Goal: Task Accomplishment & Management: Manage account settings

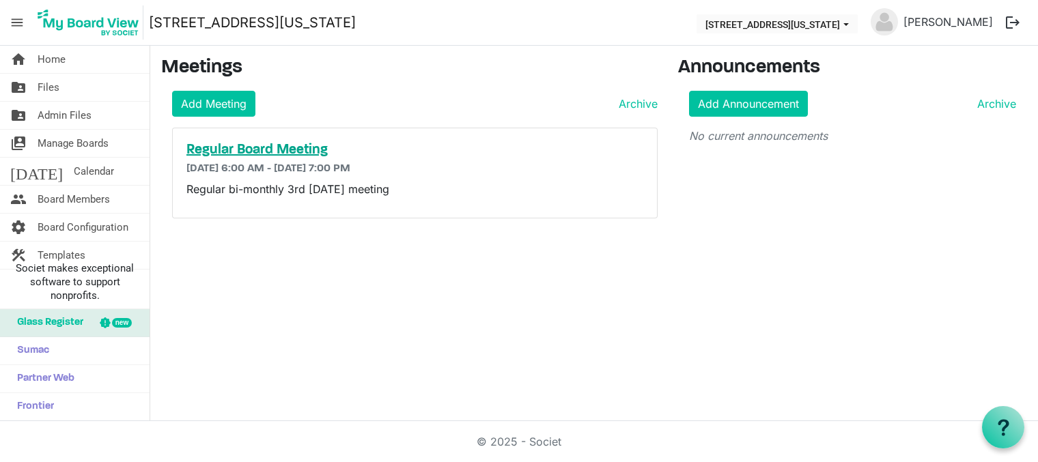
click at [280, 147] on h5 "Regular Board Meeting" at bounding box center [414, 150] width 457 height 16
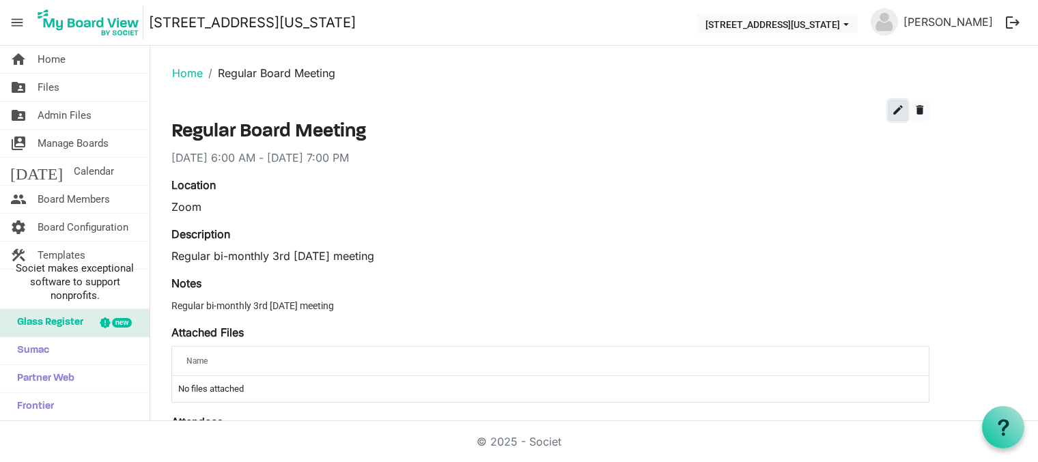
click at [895, 112] on span "edit" at bounding box center [897, 110] width 12 height 12
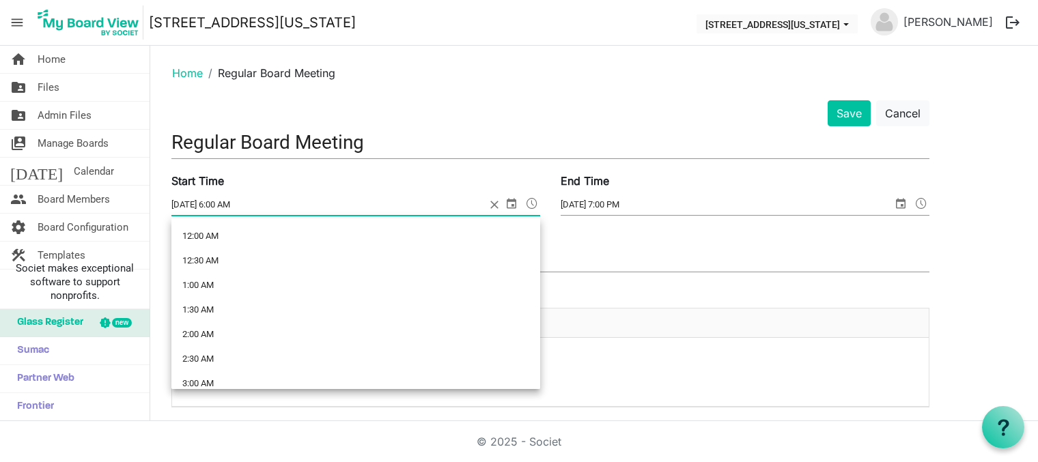
click at [534, 201] on span at bounding box center [532, 204] width 16 height 18
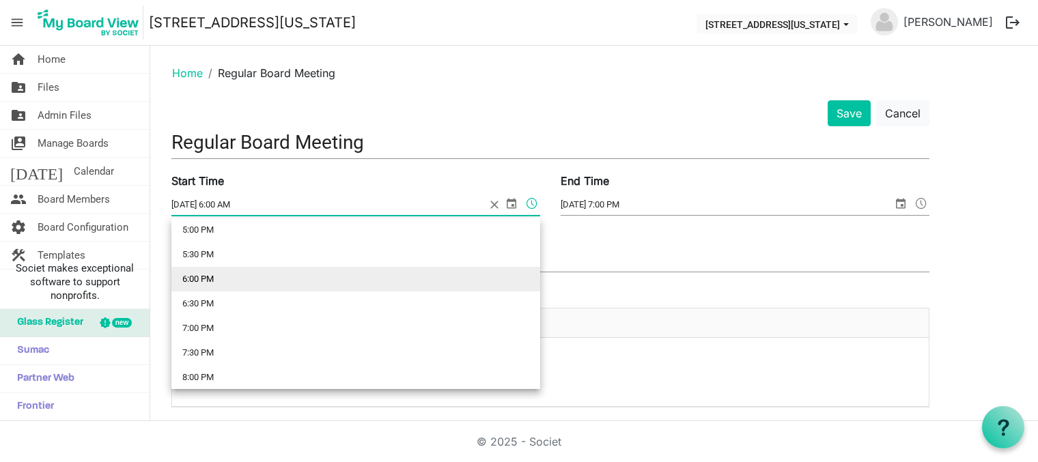
click at [269, 276] on li "6:00 PM" at bounding box center [355, 279] width 369 height 25
type input "8/19/2025 6:00 PM"
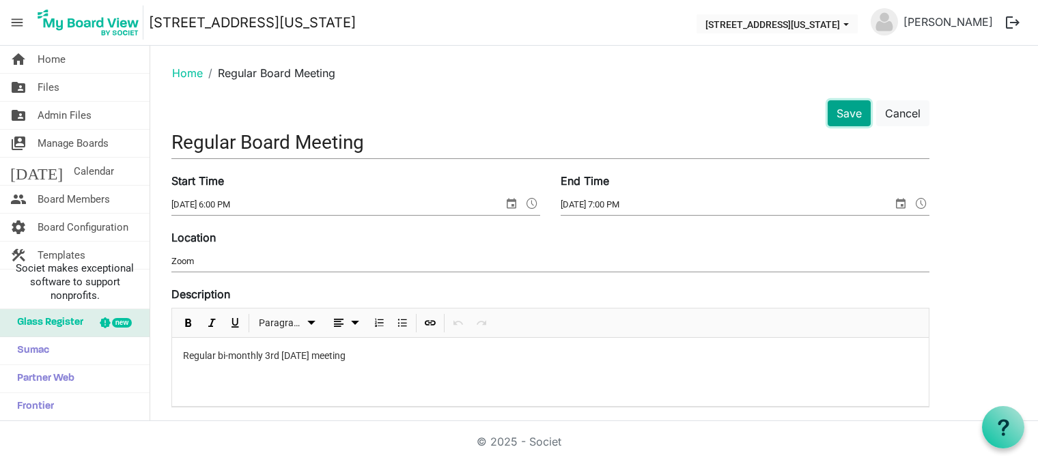
click at [851, 110] on button "Save" at bounding box center [848, 113] width 43 height 26
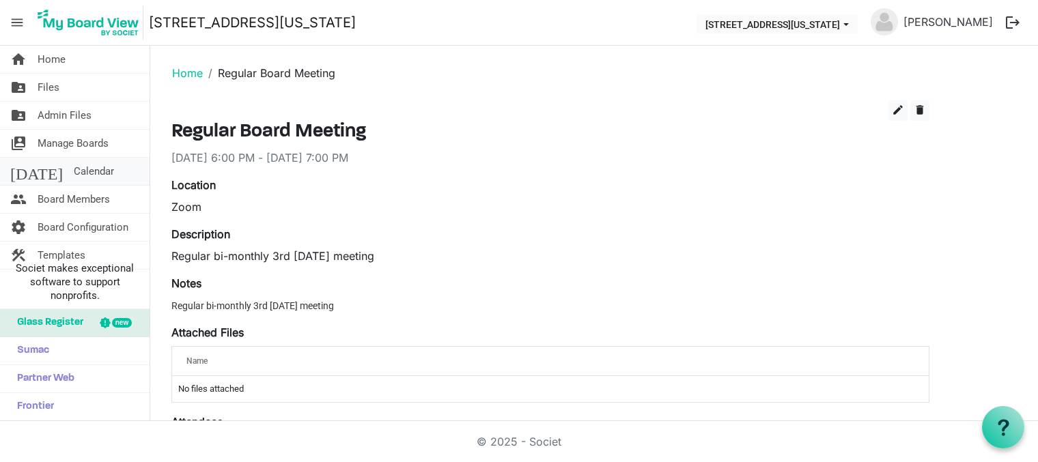
click at [74, 170] on span "Calendar" at bounding box center [94, 171] width 40 height 27
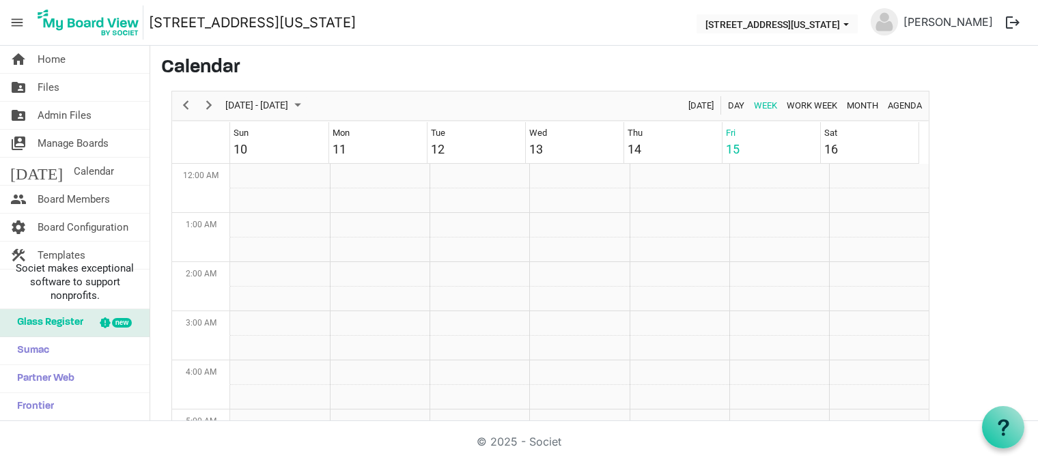
scroll to position [442, 0]
click at [204, 104] on span "Next" at bounding box center [209, 105] width 16 height 17
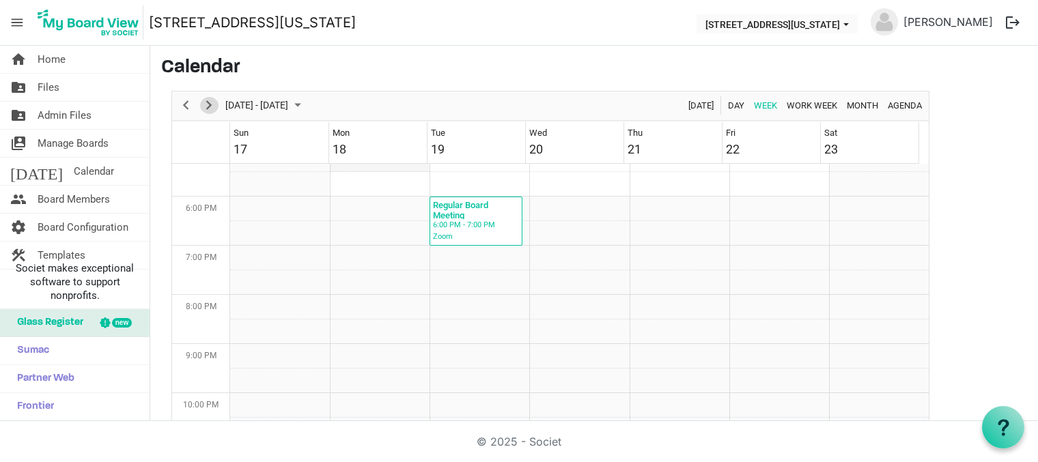
scroll to position [878, 0]
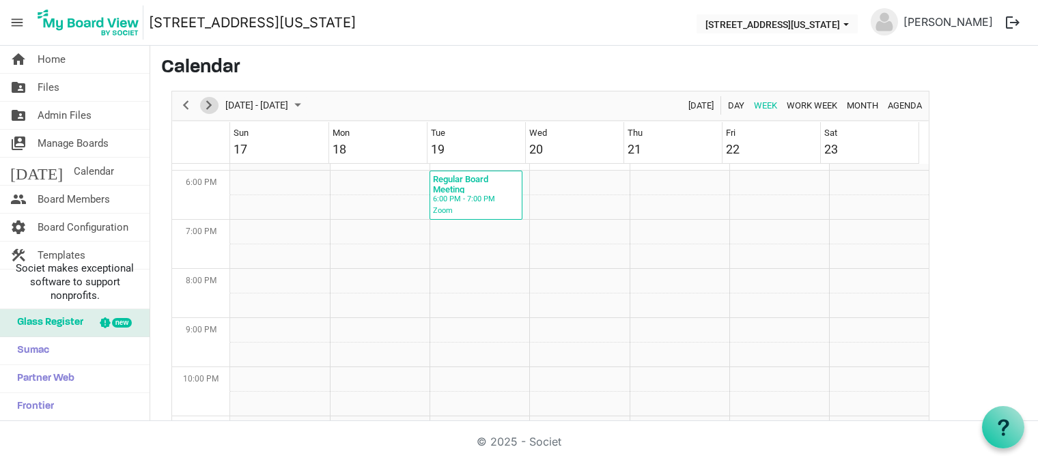
click at [210, 106] on span "Next" at bounding box center [209, 105] width 16 height 17
click at [631, 180] on td "Week of September 5, 2025" at bounding box center [679, 183] width 100 height 25
click at [633, 180] on td "Week of September 5, 2025" at bounding box center [679, 183] width 100 height 25
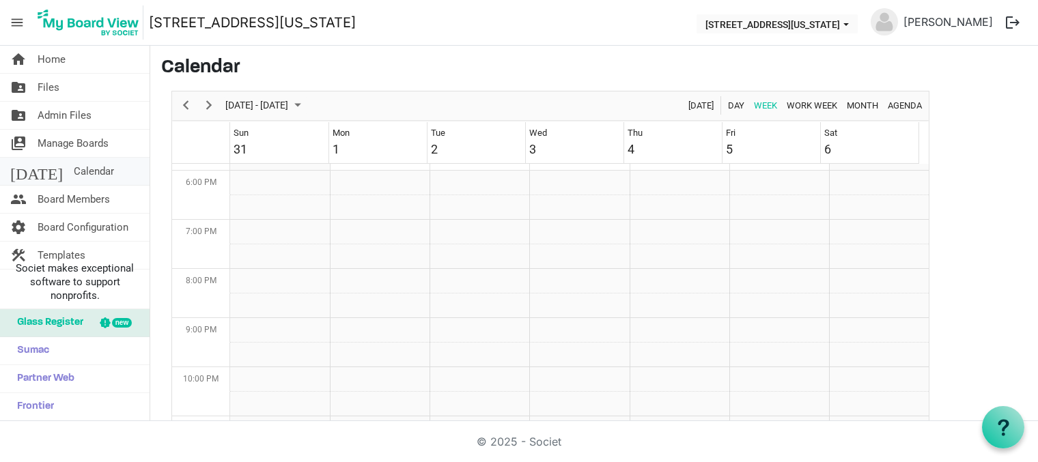
click at [74, 171] on span "Calendar" at bounding box center [94, 171] width 40 height 27
click at [206, 104] on span "Next" at bounding box center [209, 105] width 16 height 17
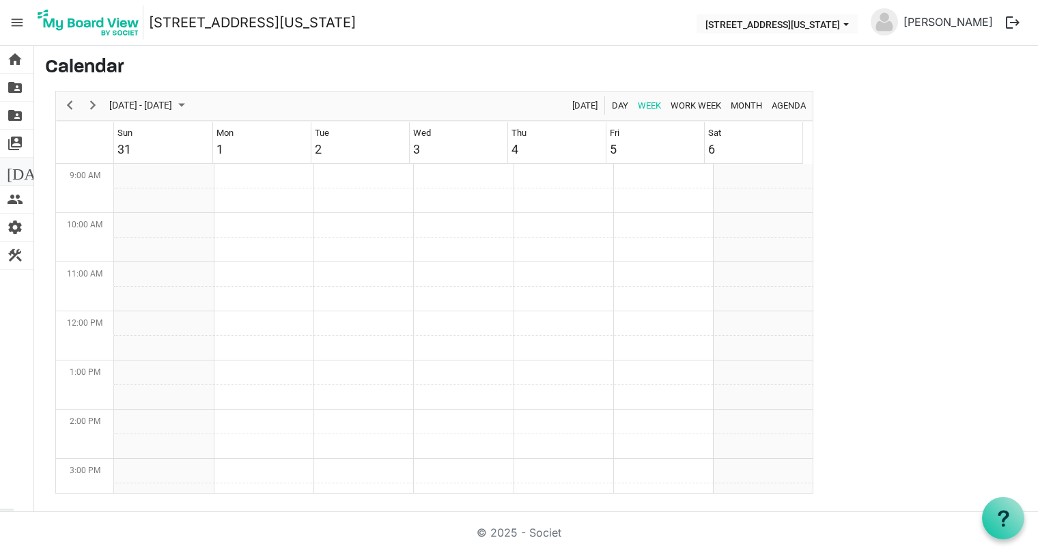
click at [12, 167] on span "[DATE]" at bounding box center [33, 171] width 53 height 27
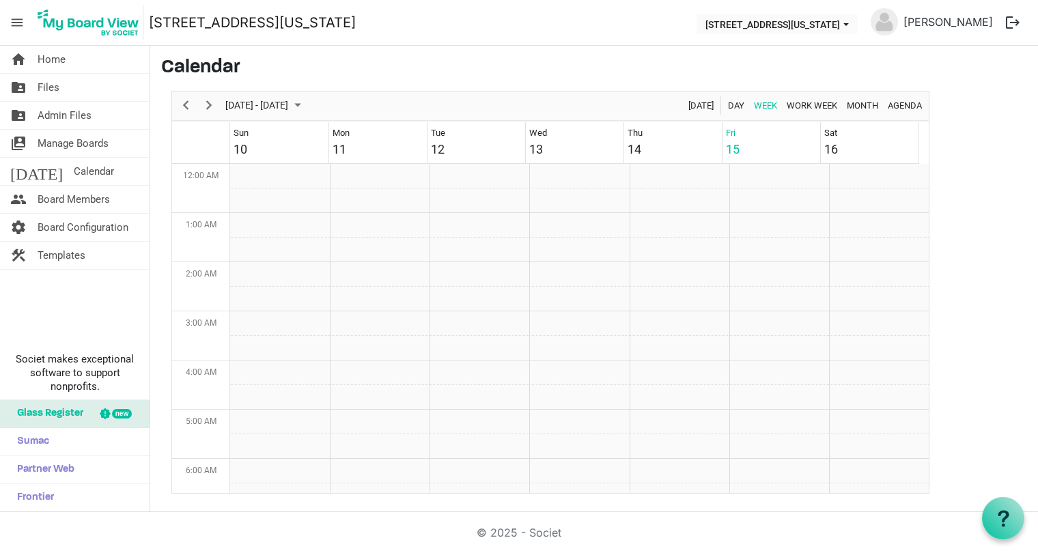
scroll to position [442, 0]
click at [64, 410] on span "Glass Register" at bounding box center [46, 413] width 73 height 27
click at [74, 166] on span "Calendar" at bounding box center [94, 171] width 40 height 27
click at [207, 103] on span "Next" at bounding box center [209, 105] width 16 height 17
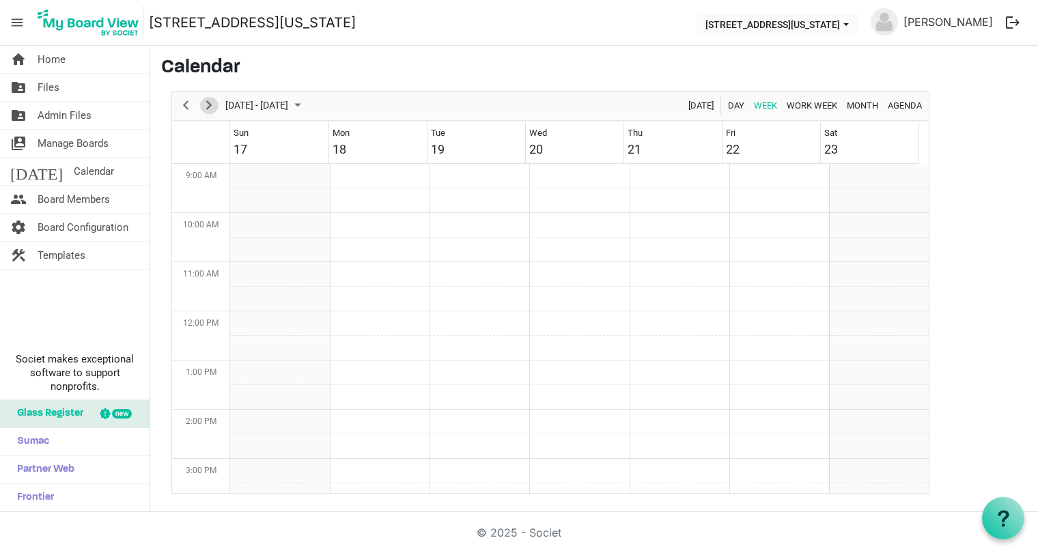
click at [207, 103] on span "Next" at bounding box center [209, 105] width 16 height 17
click at [636, 347] on td "Week of September 5, 2025" at bounding box center [679, 345] width 100 height 25
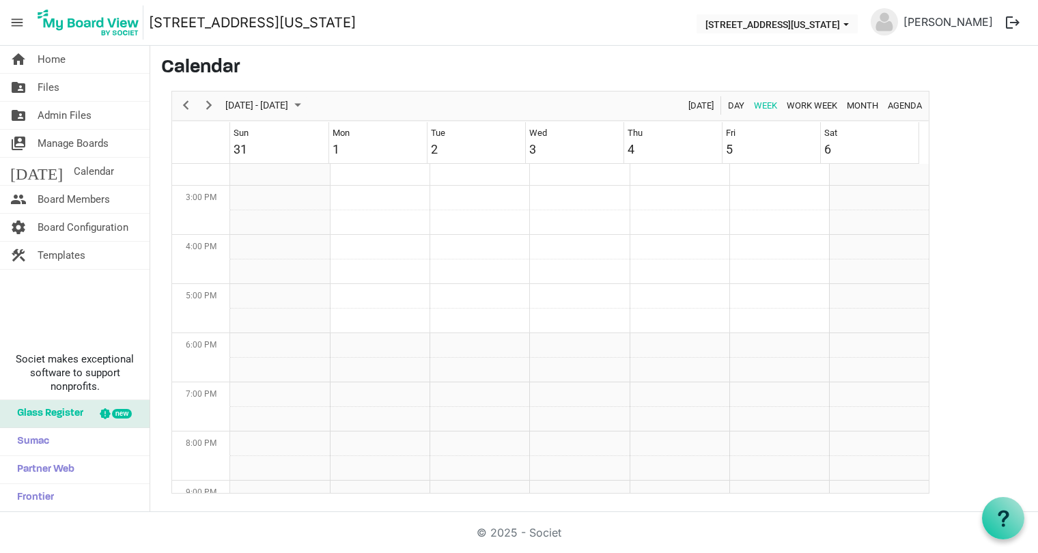
click at [654, 146] on td "Thu 4" at bounding box center [672, 142] width 98 height 41
click at [732, 102] on span "Day" at bounding box center [735, 105] width 19 height 17
click at [184, 104] on span "Previous" at bounding box center [185, 105] width 16 height 17
click at [257, 340] on td "Day of September 4, 2025" at bounding box center [579, 345] width 698 height 25
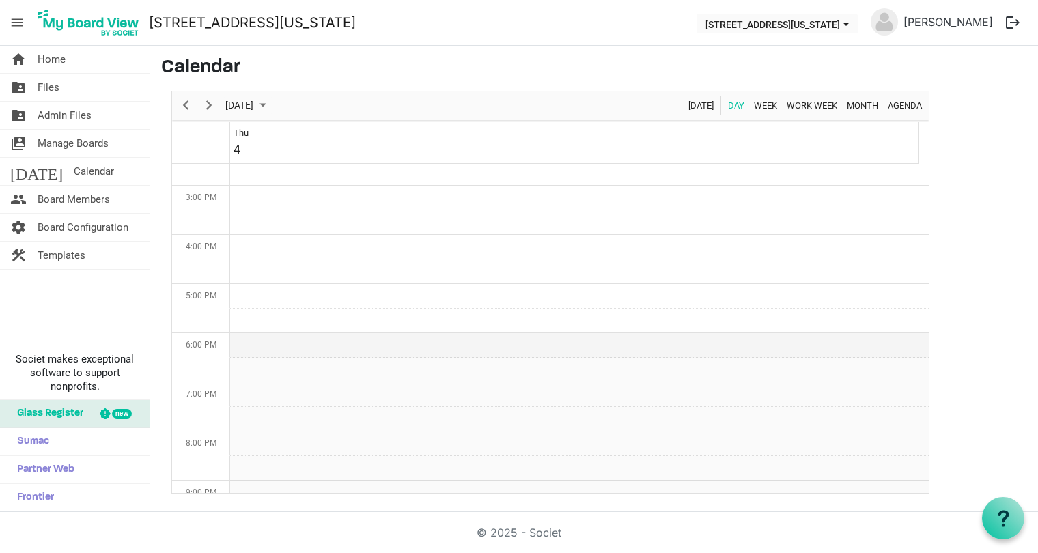
click at [257, 340] on td "Day of September 4, 2025" at bounding box center [579, 345] width 698 height 25
click at [61, 199] on span "Board Members" at bounding box center [74, 199] width 72 height 27
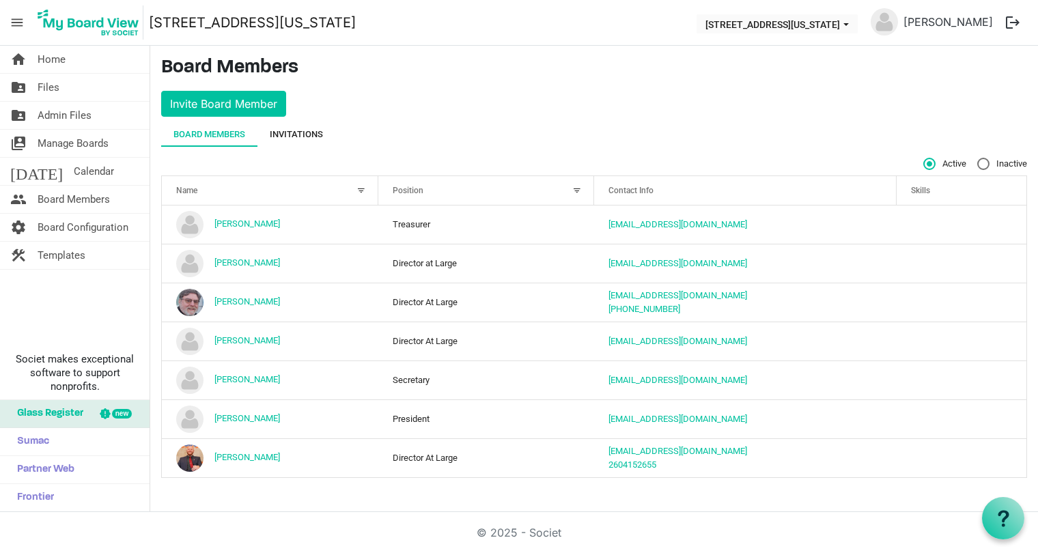
click at [296, 131] on div "Invitations" at bounding box center [296, 135] width 53 height 14
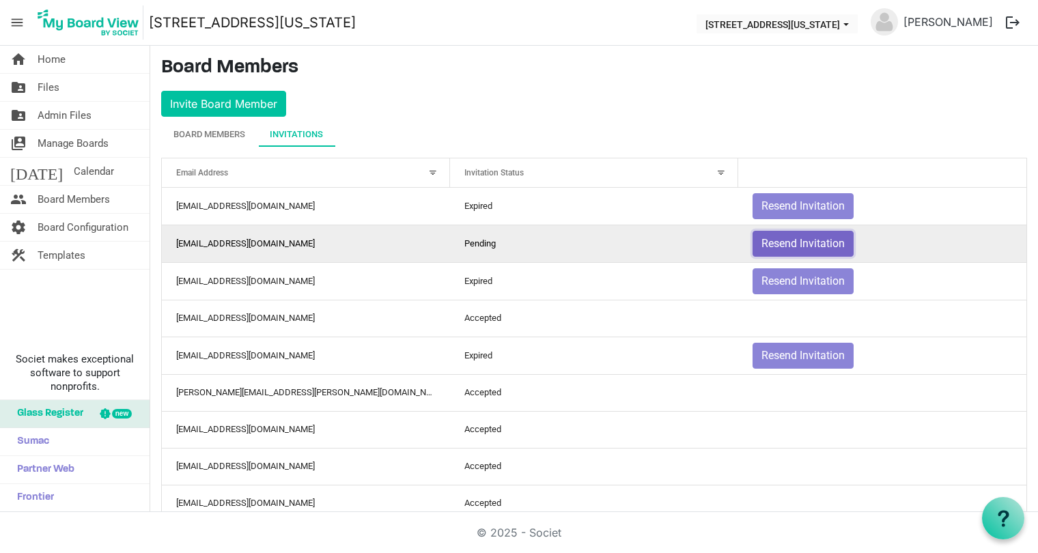
click at [790, 241] on button "Resend Invitation" at bounding box center [802, 244] width 101 height 26
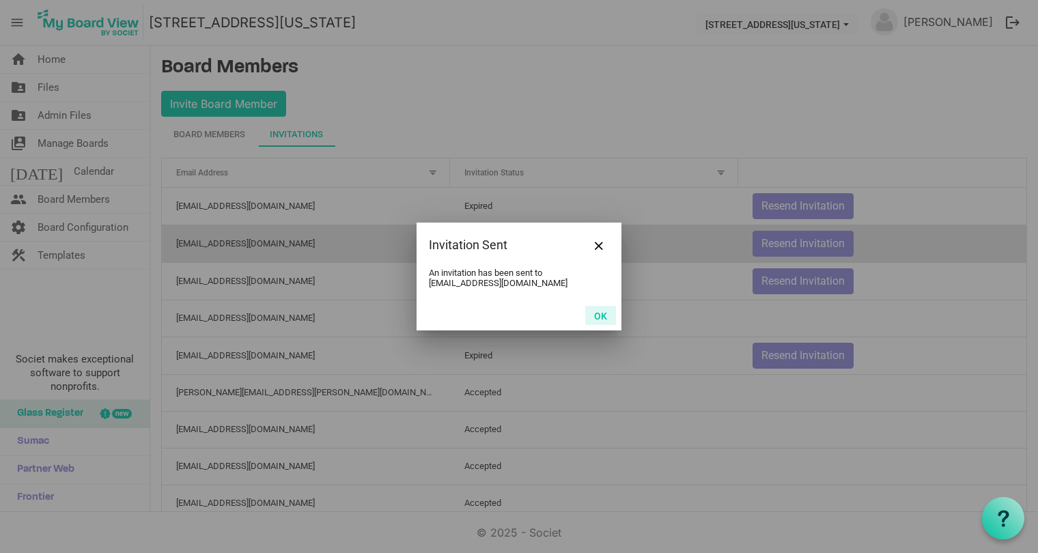
click at [600, 313] on button "OK" at bounding box center [600, 315] width 31 height 19
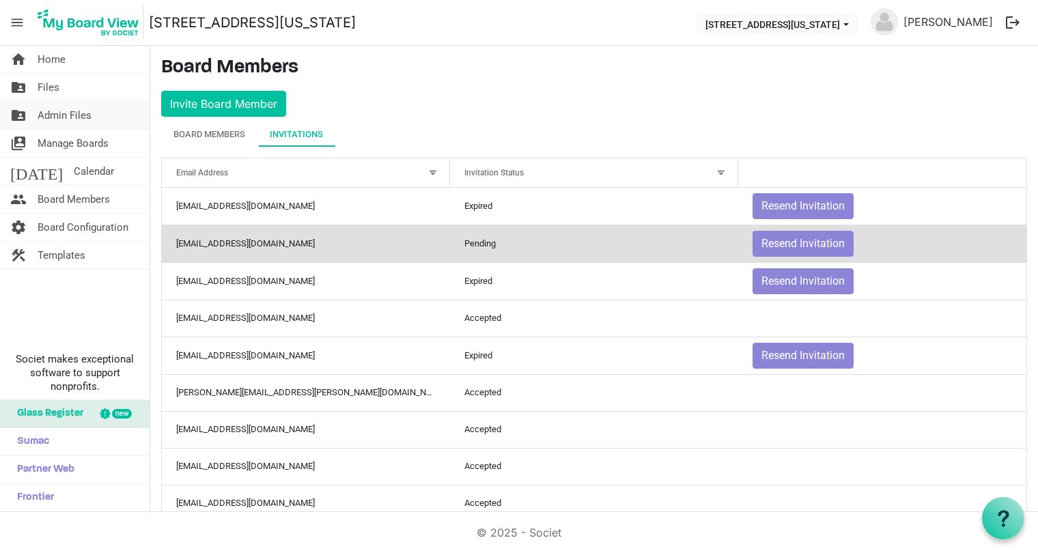
click at [55, 115] on span "Admin Files" at bounding box center [65, 115] width 54 height 27
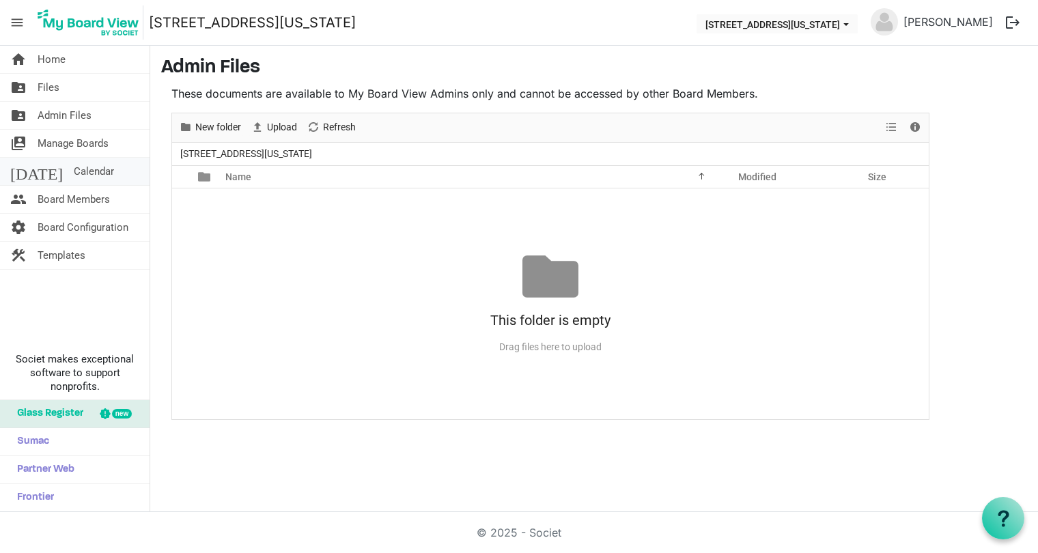
click at [74, 172] on span "Calendar" at bounding box center [94, 171] width 40 height 27
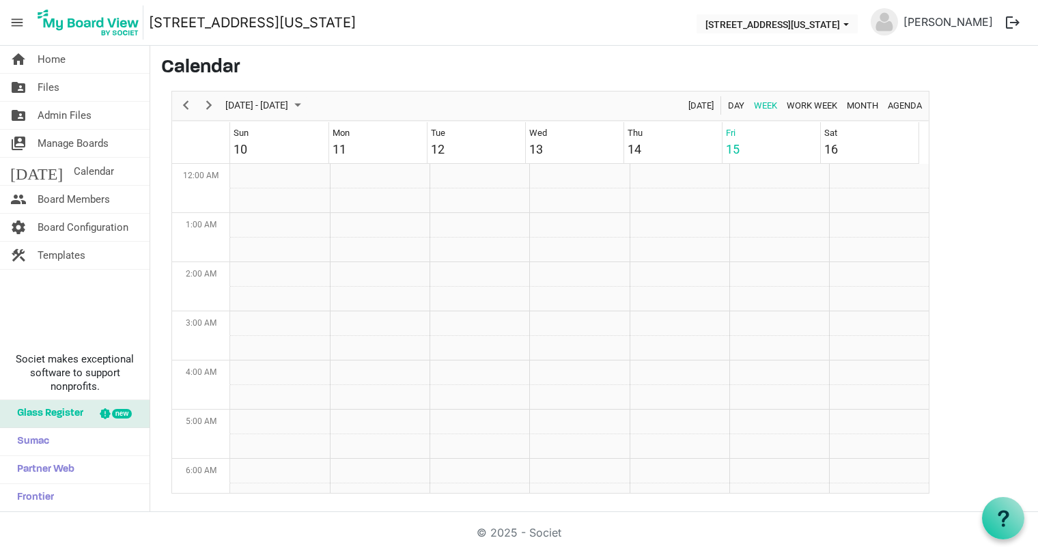
scroll to position [442, 0]
drag, startPoint x: 577, startPoint y: 70, endPoint x: 529, endPoint y: 64, distance: 48.2
click at [529, 64] on h3 "Calendar" at bounding box center [594, 68] width 866 height 23
click at [16, 21] on span "menu" at bounding box center [17, 23] width 26 height 26
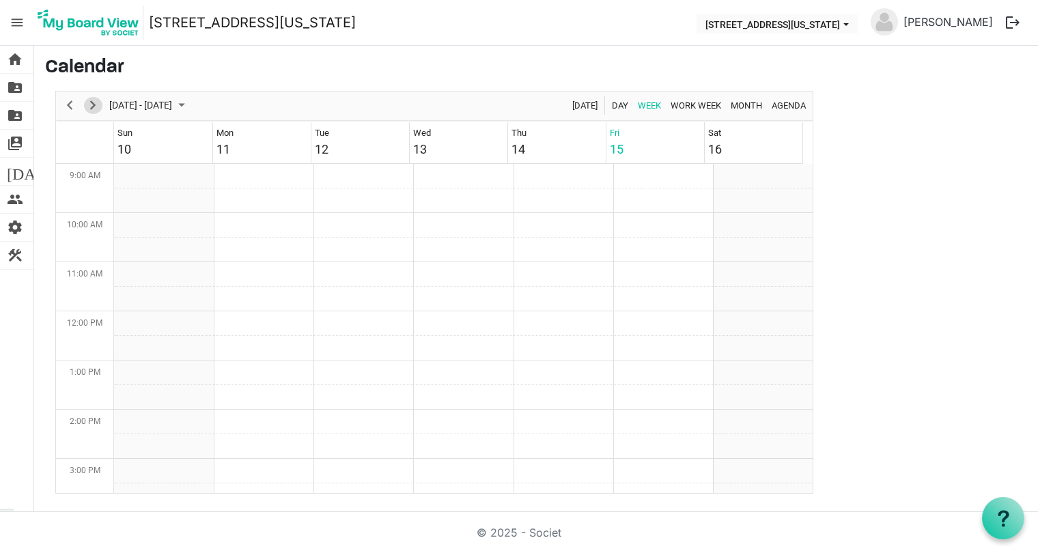
click at [96, 104] on span "Next" at bounding box center [93, 105] width 16 height 17
click at [523, 274] on td "Week of September 5, 2025" at bounding box center [563, 277] width 100 height 25
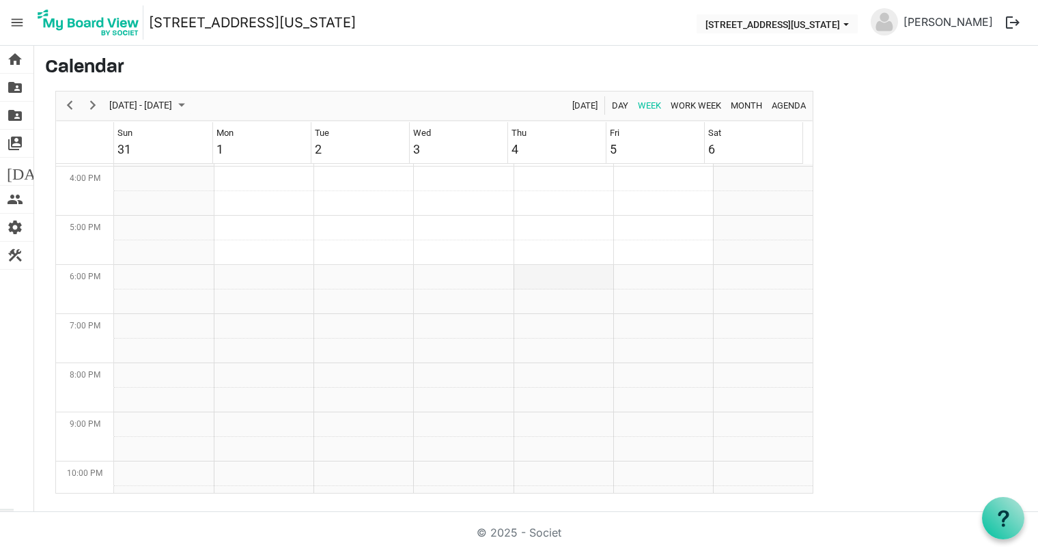
click at [523, 274] on td "Week of September 5, 2025" at bounding box center [563, 277] width 100 height 25
click at [513, 276] on td "Week of September 5, 2025" at bounding box center [563, 277] width 100 height 25
drag, startPoint x: 517, startPoint y: 276, endPoint x: 13, endPoint y: 223, distance: 506.5
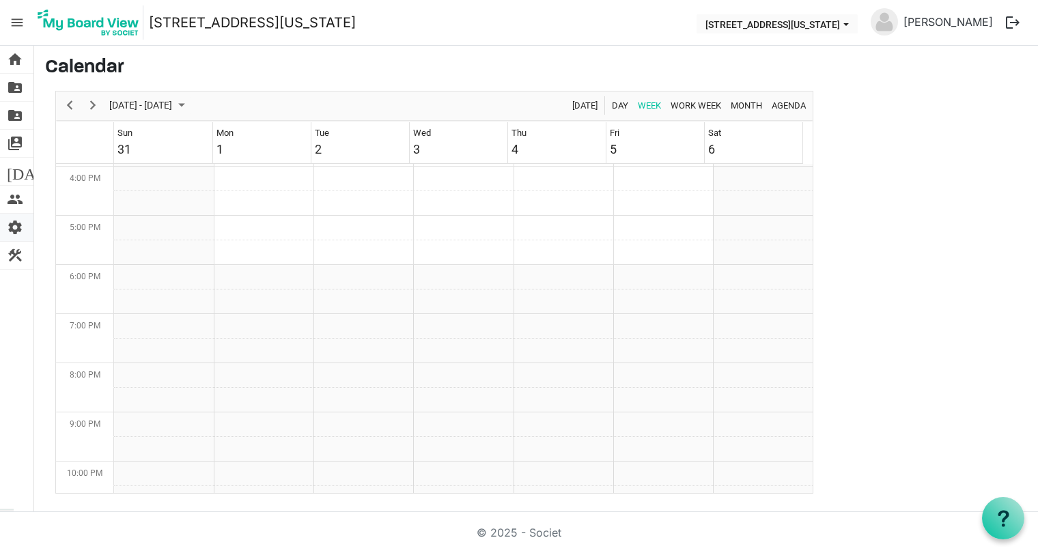
click at [13, 223] on span "settings" at bounding box center [15, 227] width 16 height 27
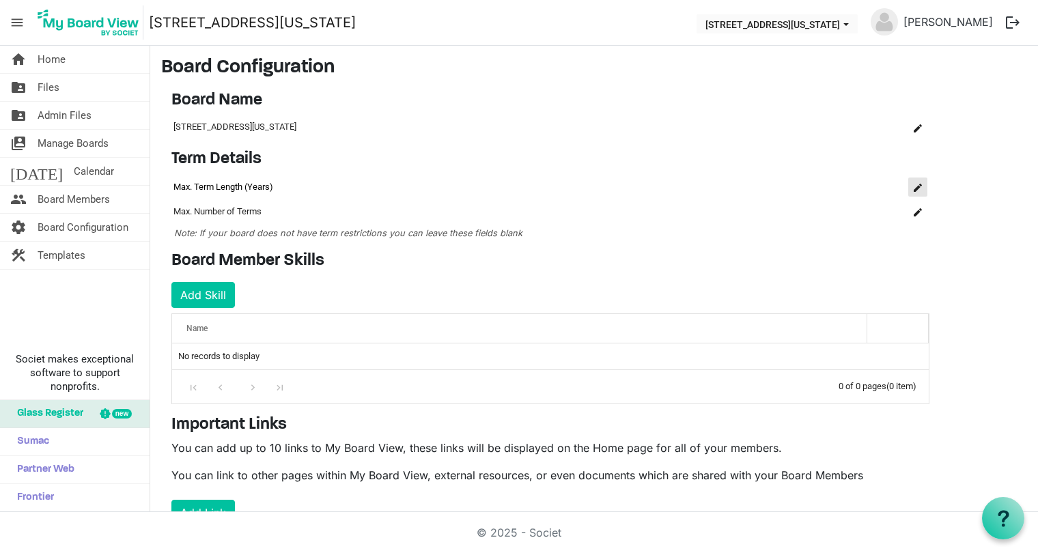
click at [914, 187] on span "is Command column column header" at bounding box center [917, 188] width 8 height 8
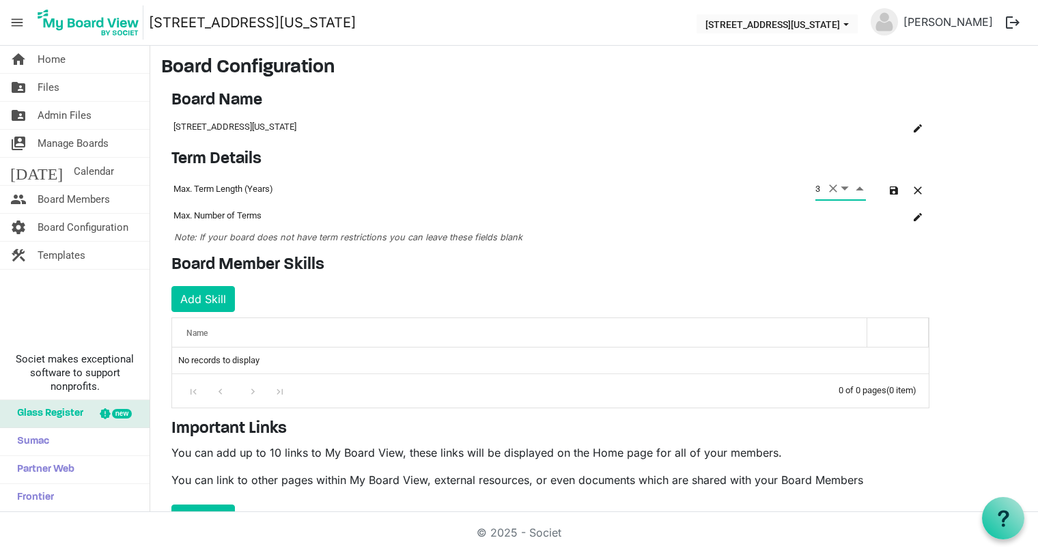
type input "3"
click at [812, 261] on h4 "Board Member Skills" at bounding box center [550, 265] width 758 height 20
click at [48, 227] on span "Board Configuration" at bounding box center [83, 227] width 91 height 27
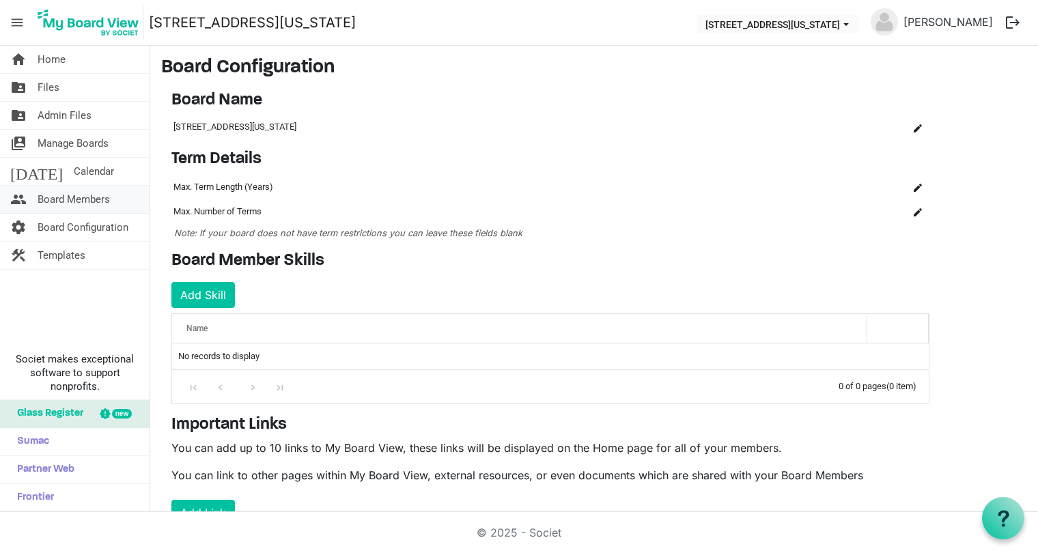
click at [51, 197] on span "Board Members" at bounding box center [74, 199] width 72 height 27
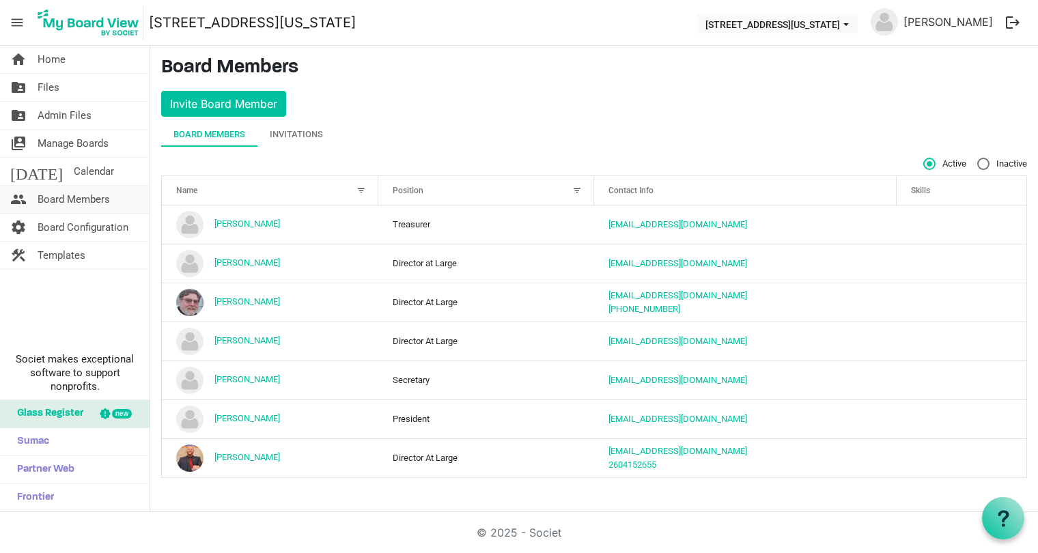
click at [59, 199] on span "Board Members" at bounding box center [74, 199] width 72 height 27
click at [51, 143] on span "Manage Boards" at bounding box center [73, 143] width 71 height 27
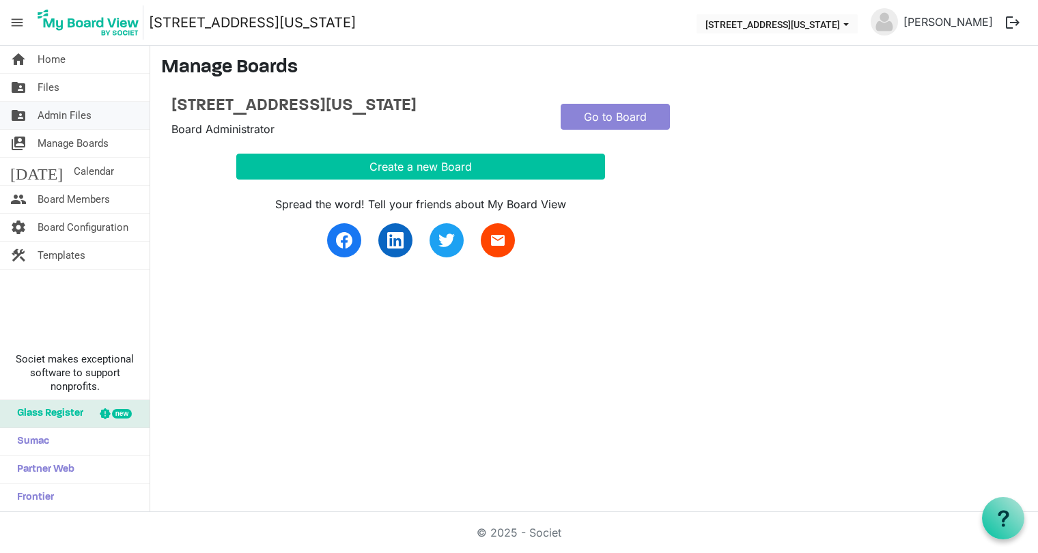
click at [55, 110] on span "Admin Files" at bounding box center [65, 115] width 54 height 27
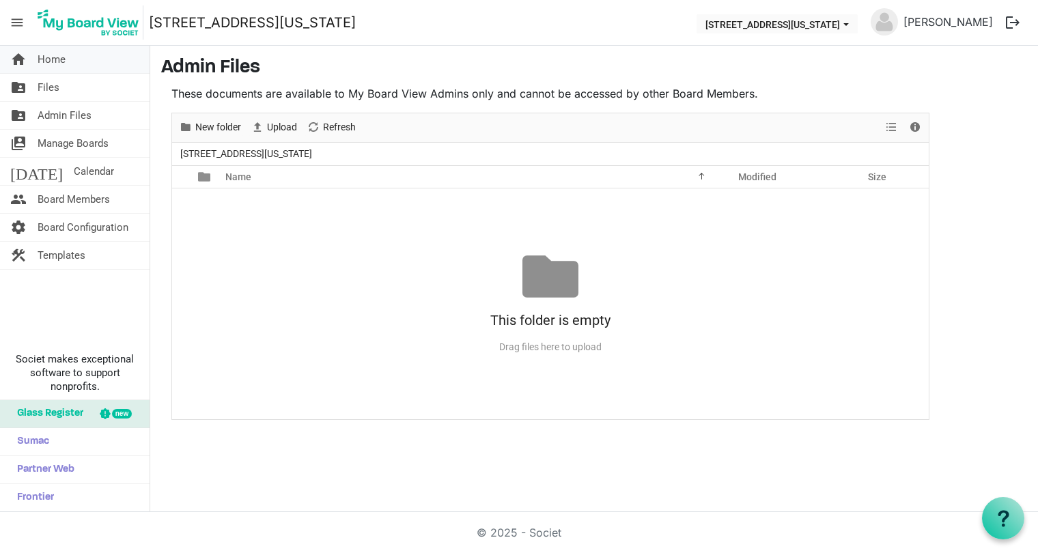
click at [60, 54] on span "Home" at bounding box center [52, 59] width 28 height 27
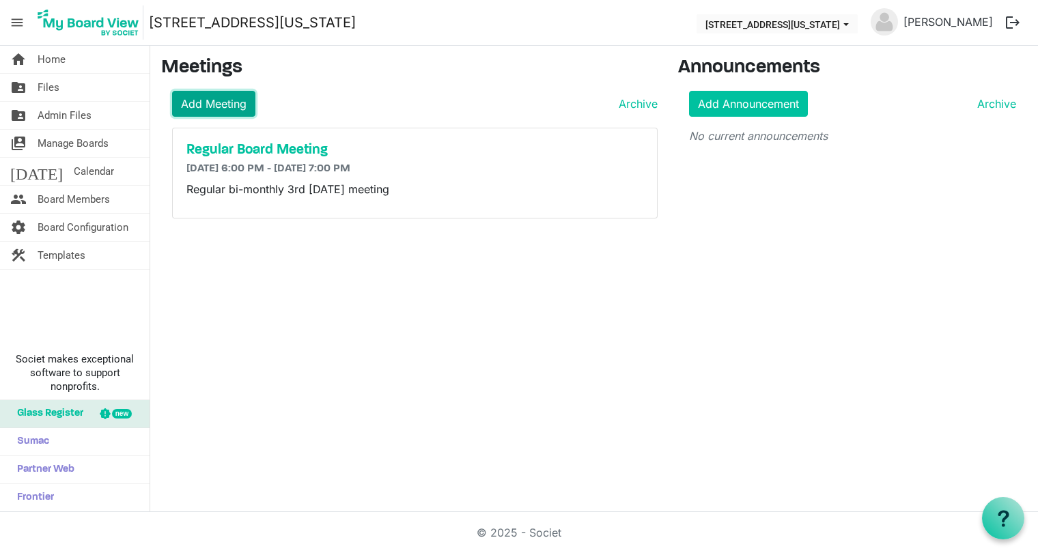
click at [201, 100] on link "Add Meeting" at bounding box center [213, 104] width 83 height 26
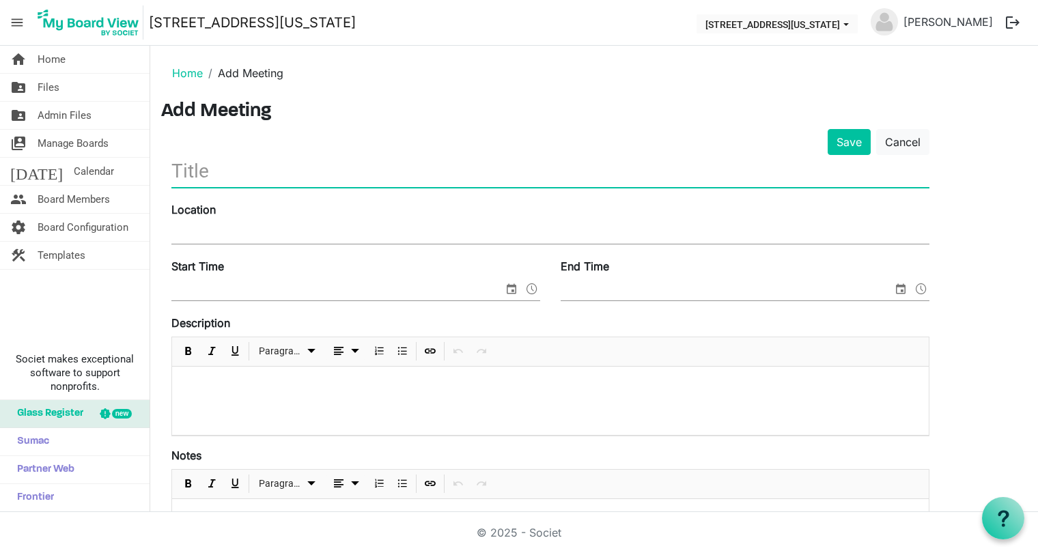
click at [254, 174] on input "text" at bounding box center [550, 171] width 758 height 32
type input "Regular Board Meeting"
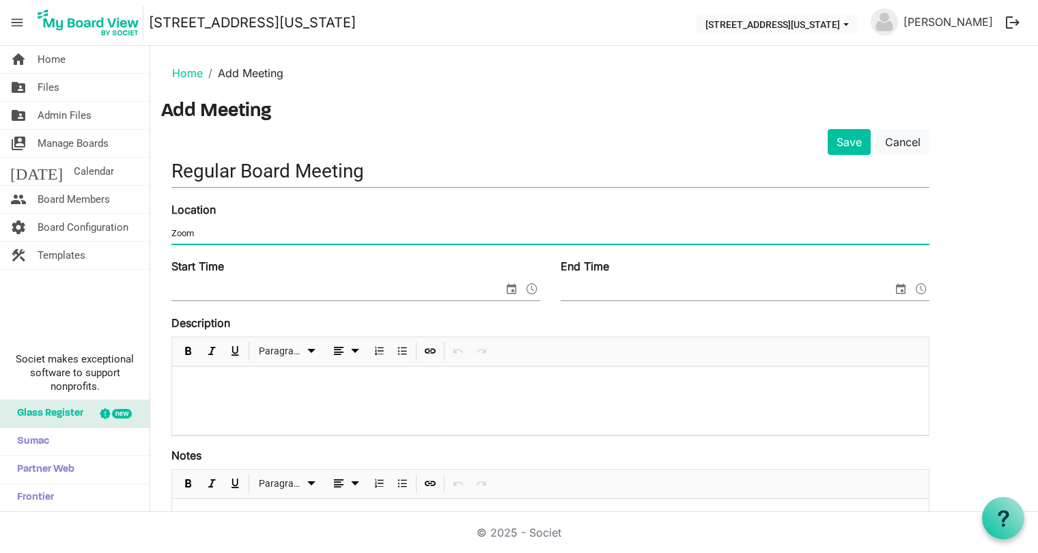
type input "Zoom"
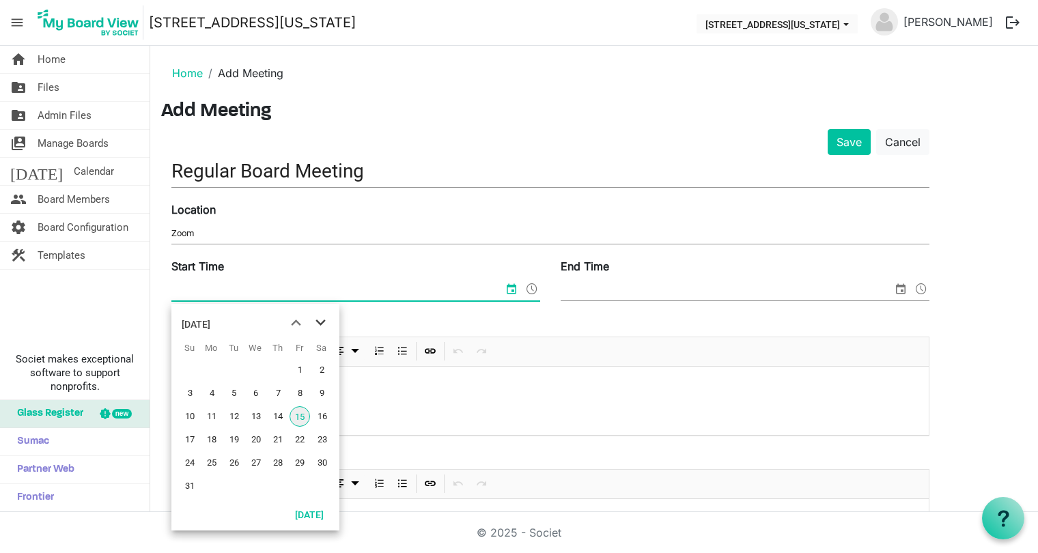
click at [322, 322] on span "next month" at bounding box center [321, 323] width 24 height 25
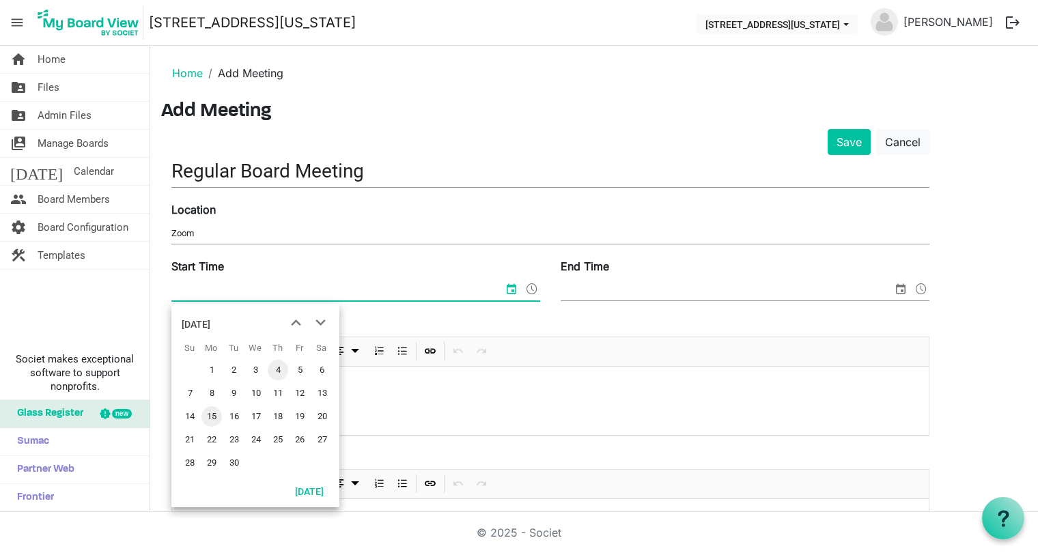
click at [277, 370] on span "4" at bounding box center [278, 370] width 20 height 20
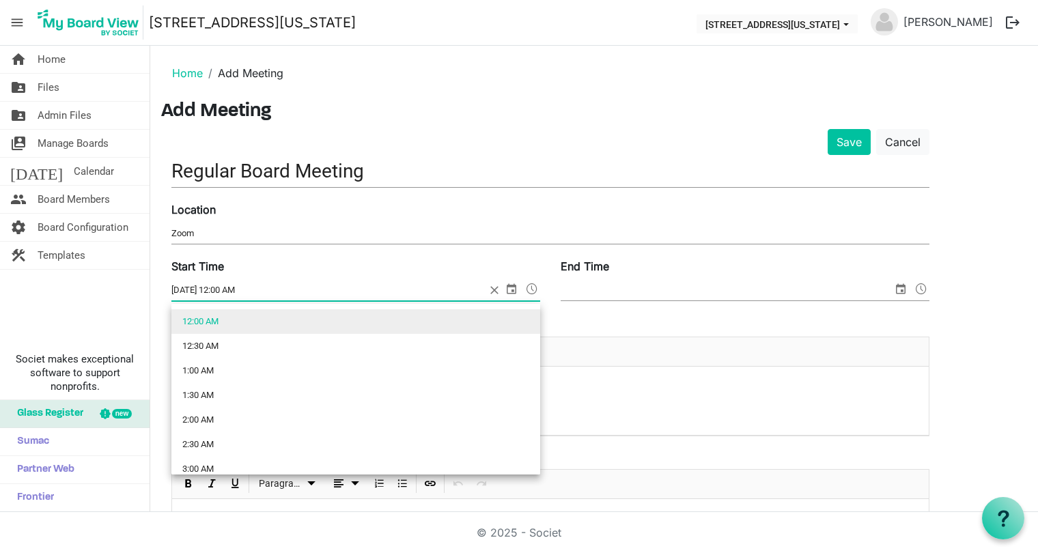
click at [532, 287] on span at bounding box center [532, 289] width 16 height 18
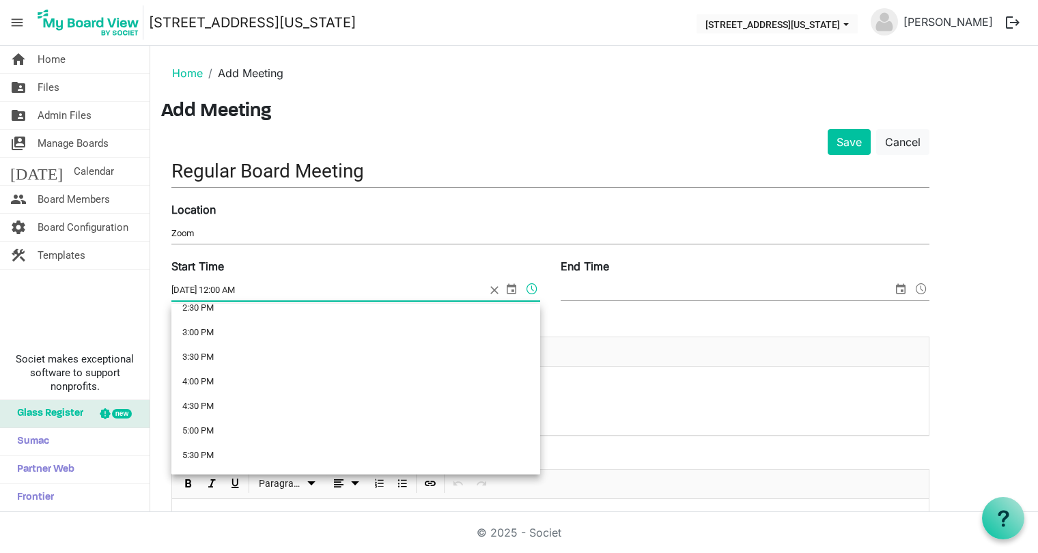
scroll to position [751, 0]
click at [223, 453] on li "6:00 PM" at bounding box center [355, 455] width 369 height 25
type input "9/4/2025 6:00 PM"
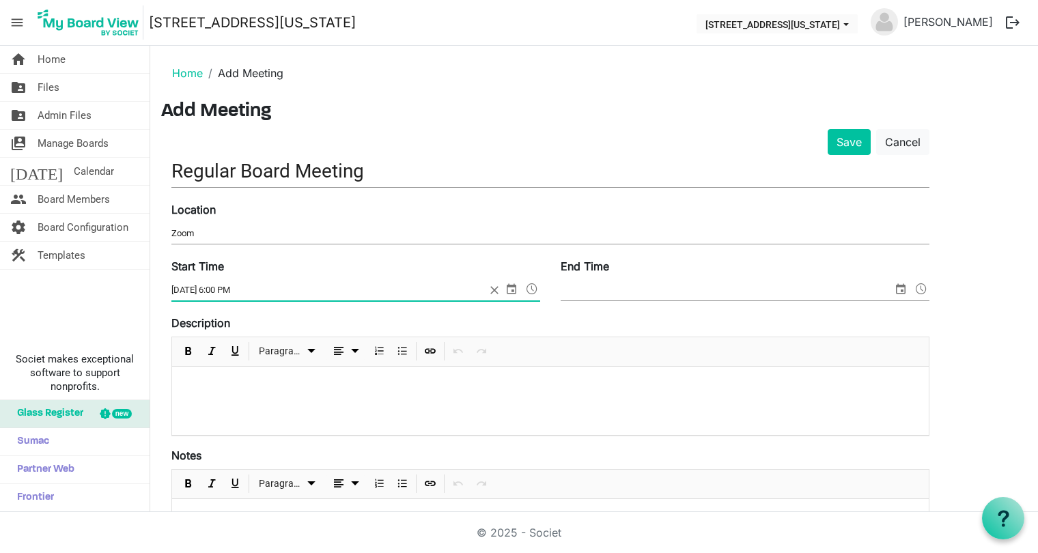
click at [614, 285] on input "End Time" at bounding box center [726, 290] width 332 height 20
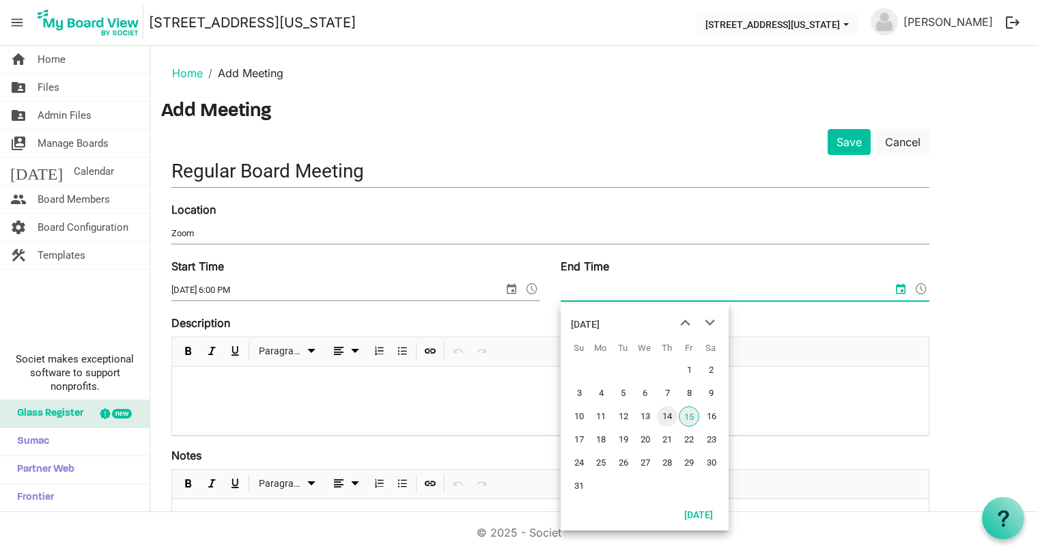
click at [666, 414] on span "14" at bounding box center [667, 416] width 20 height 20
click at [903, 289] on span "select" at bounding box center [900, 289] width 16 height 18
click at [711, 318] on span "next month" at bounding box center [710, 323] width 24 height 25
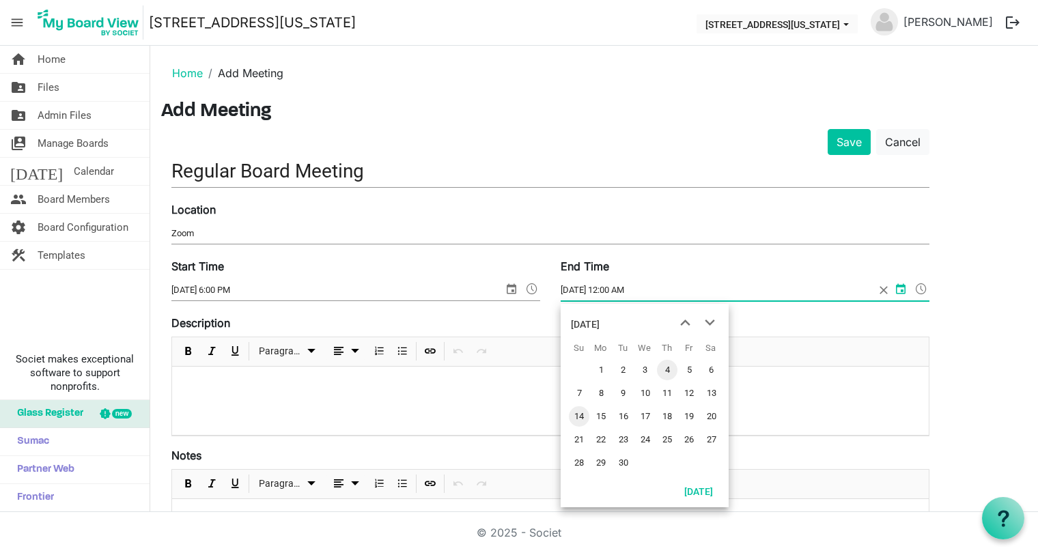
drag, startPoint x: 667, startPoint y: 370, endPoint x: 732, endPoint y: 334, distance: 74.9
click at [667, 369] on span "4" at bounding box center [667, 370] width 20 height 20
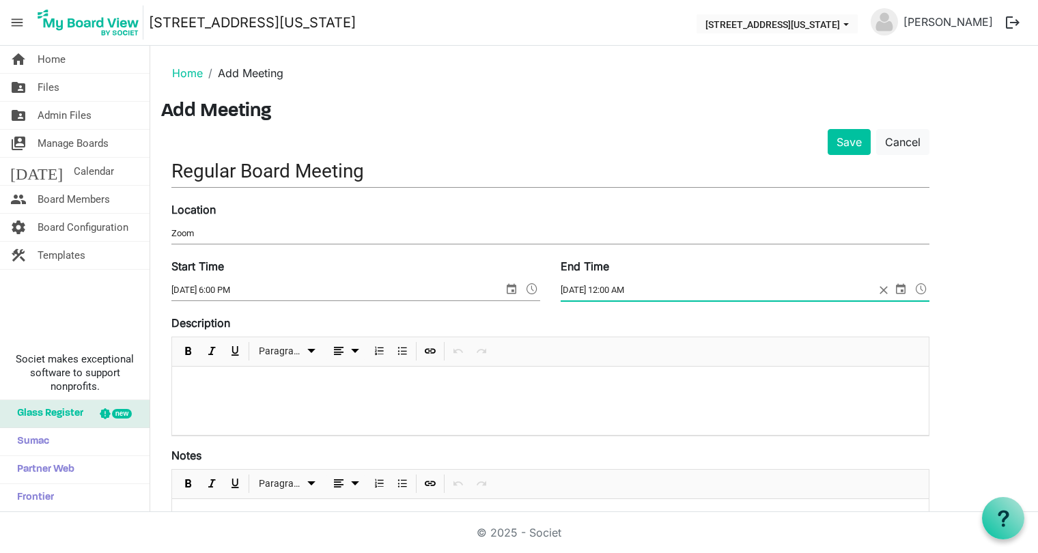
click at [921, 287] on span at bounding box center [921, 289] width 16 height 18
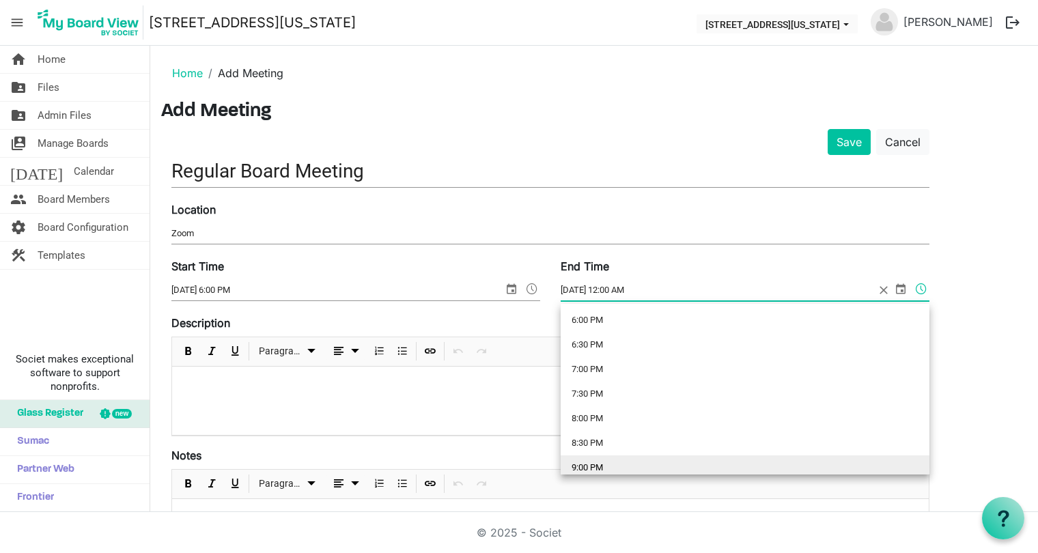
scroll to position [883, 0]
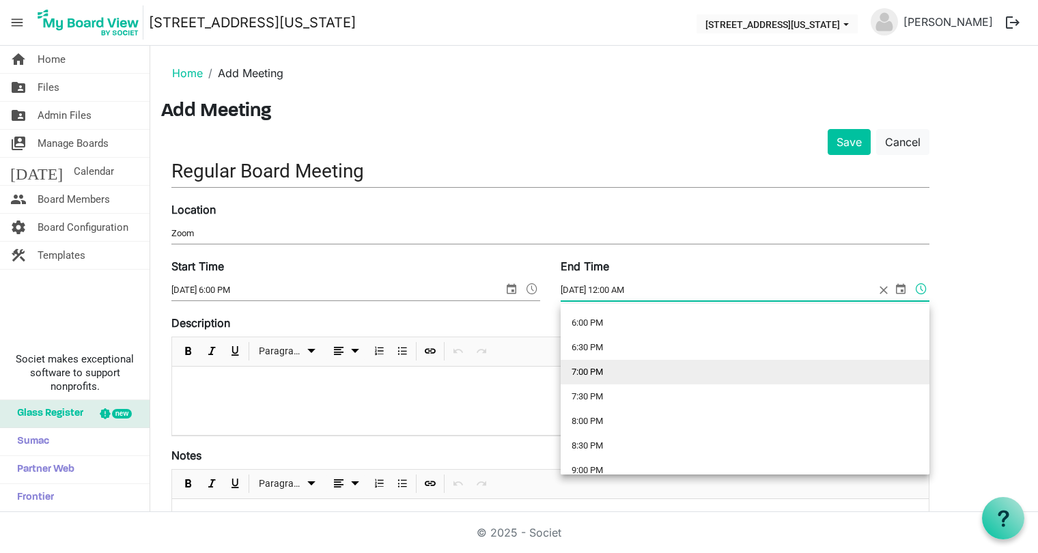
click at [581, 369] on li "7:00 PM" at bounding box center [744, 372] width 369 height 25
type input "9/4/2025 7:00 PM"
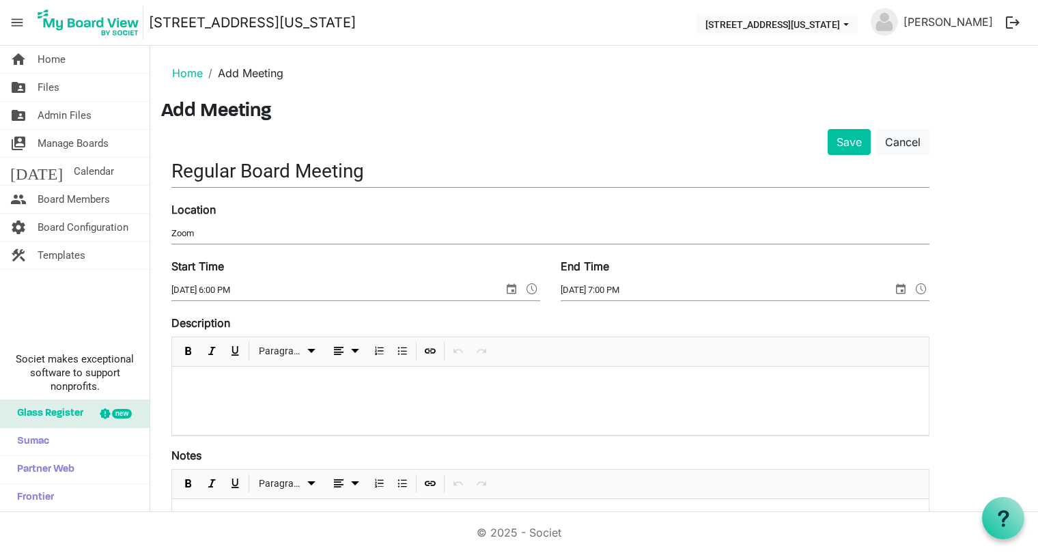
click at [279, 389] on p at bounding box center [550, 384] width 734 height 14
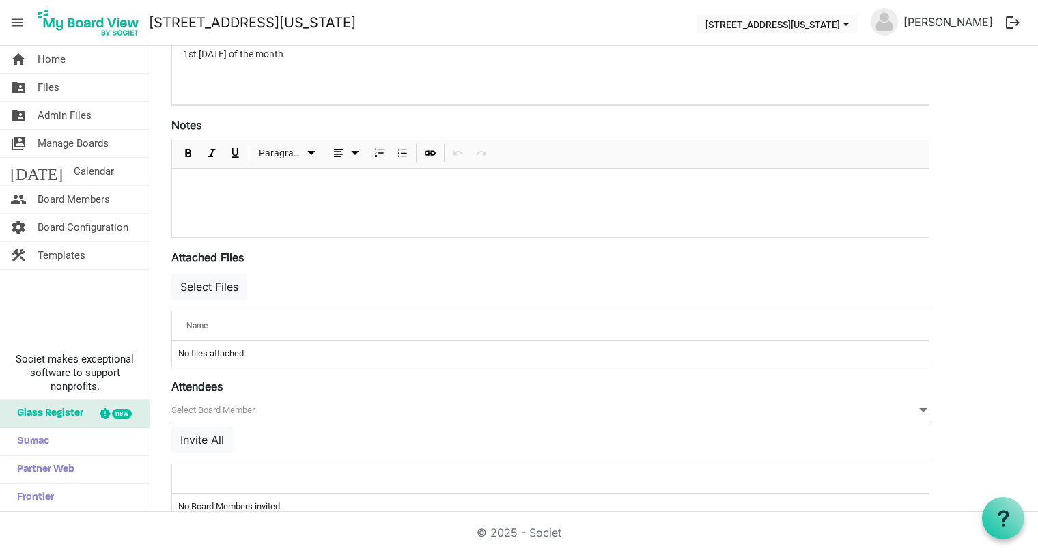
scroll to position [360, 0]
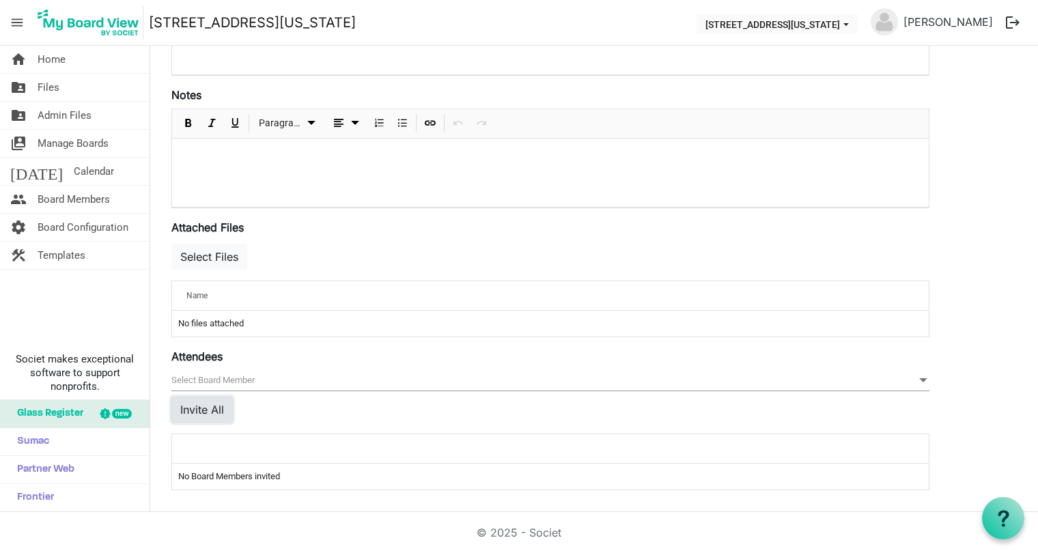
click at [201, 408] on button "Invite All" at bounding box center [201, 410] width 61 height 26
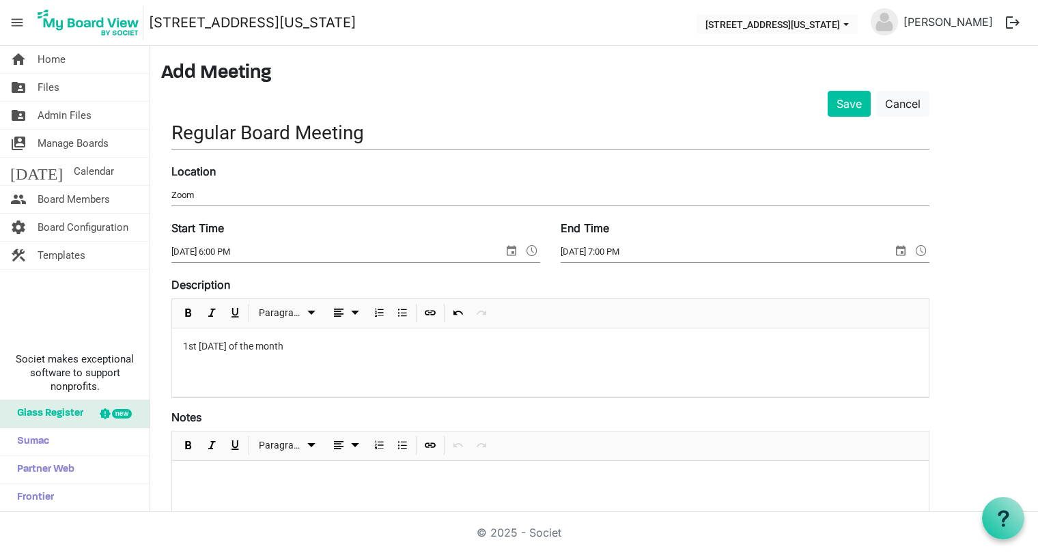
scroll to position [0, 0]
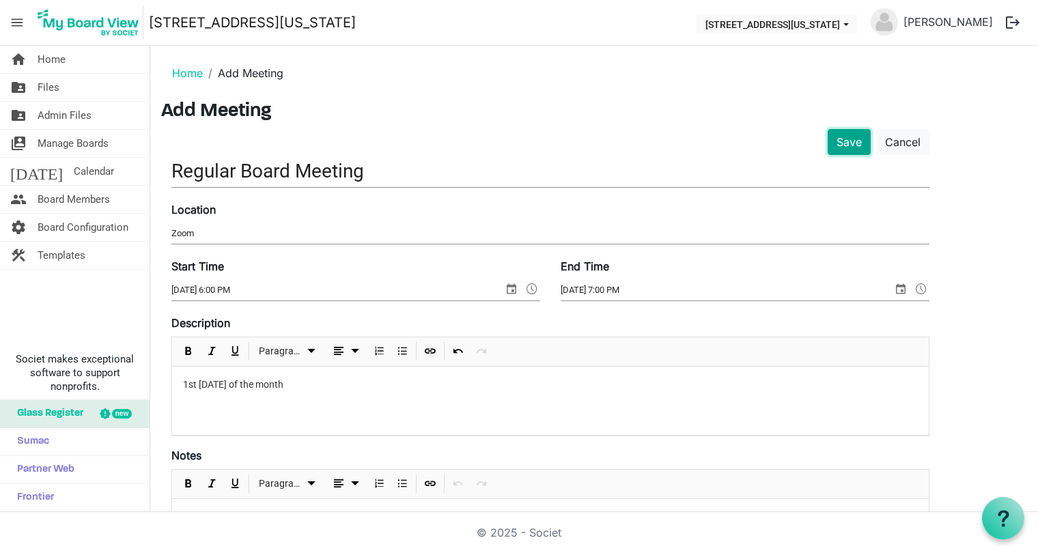
click at [848, 137] on button "Save" at bounding box center [848, 142] width 43 height 26
click at [851, 139] on button "Save" at bounding box center [848, 142] width 43 height 26
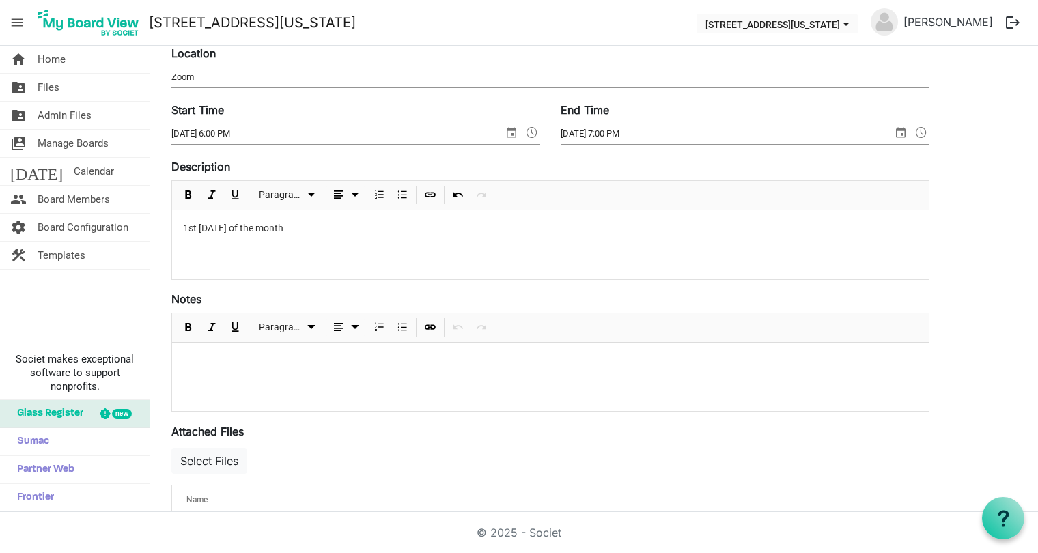
scroll to position [273, 0]
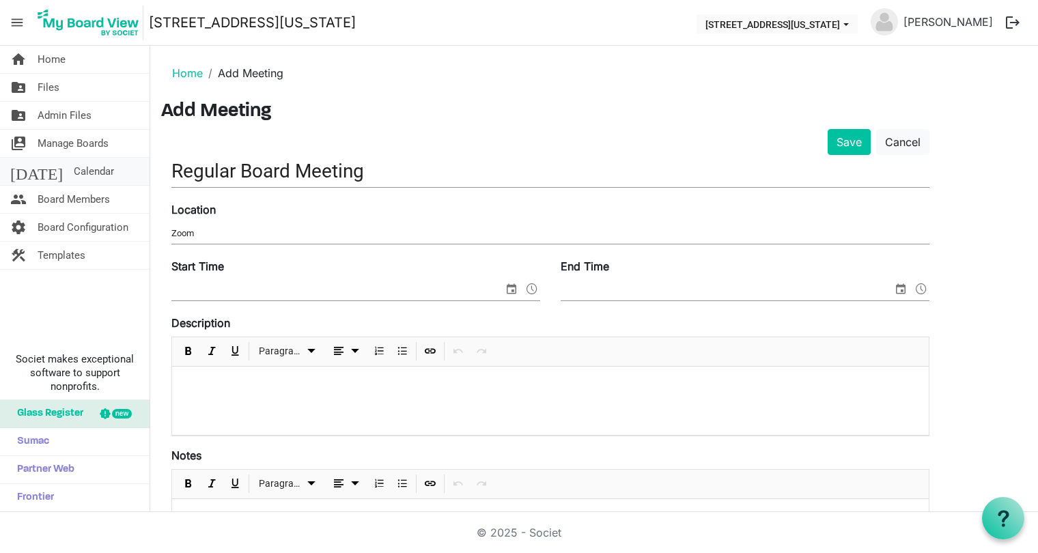
click at [74, 171] on span "Calendar" at bounding box center [94, 171] width 40 height 27
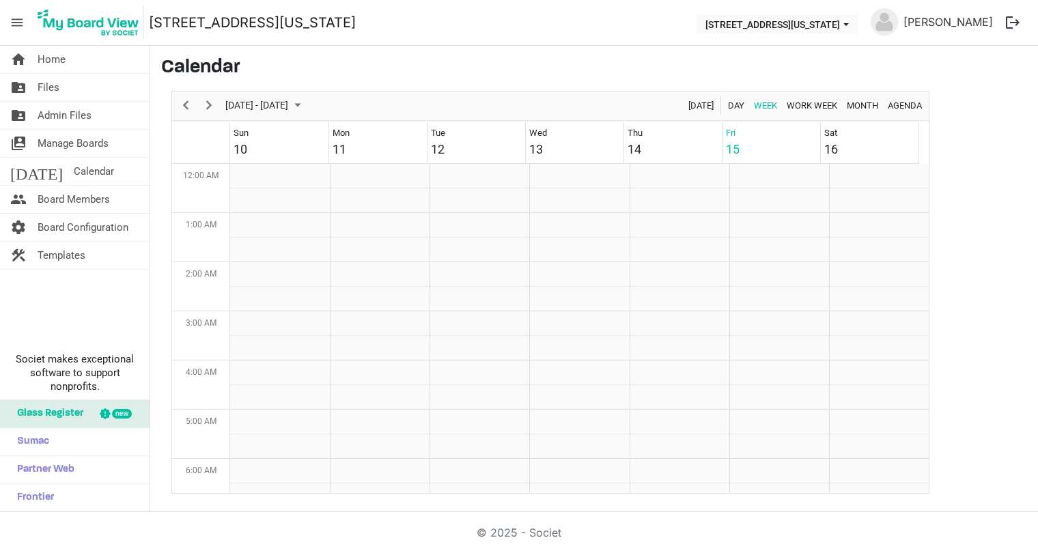
scroll to position [442, 0]
click at [205, 102] on span "Next" at bounding box center [209, 105] width 16 height 17
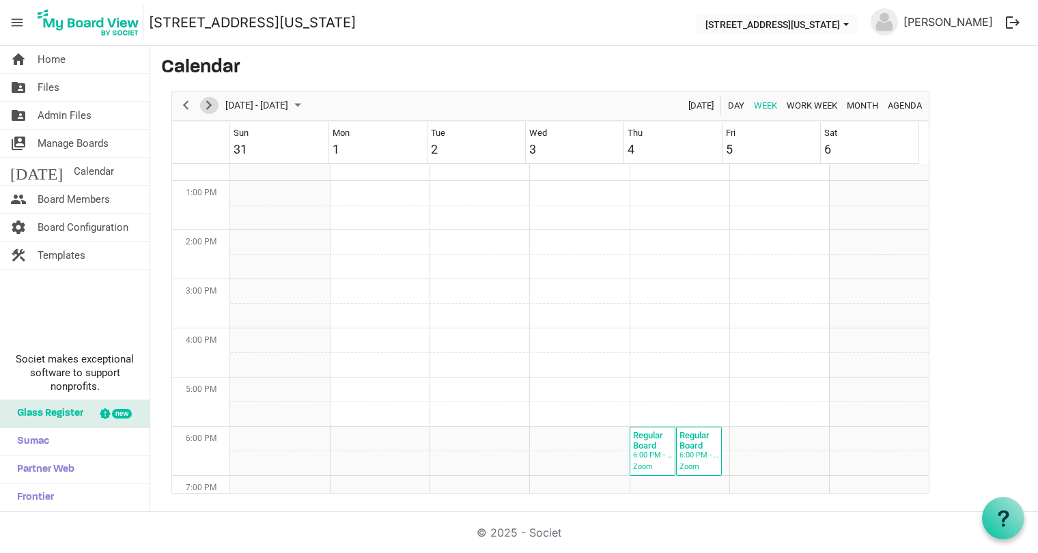
scroll to position [715, 0]
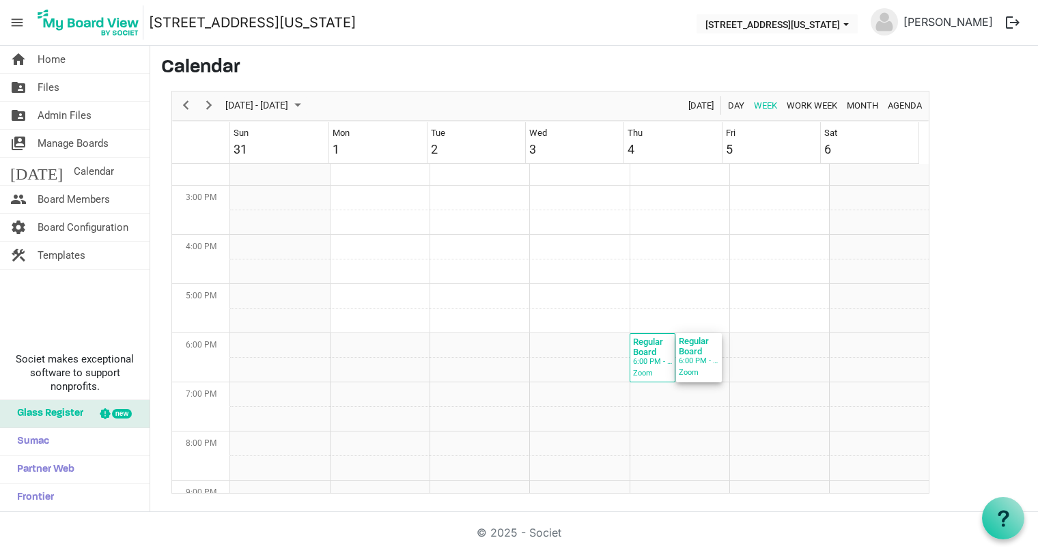
click at [691, 358] on div "6:00 PM - 7:00 PM" at bounding box center [699, 361] width 40 height 12
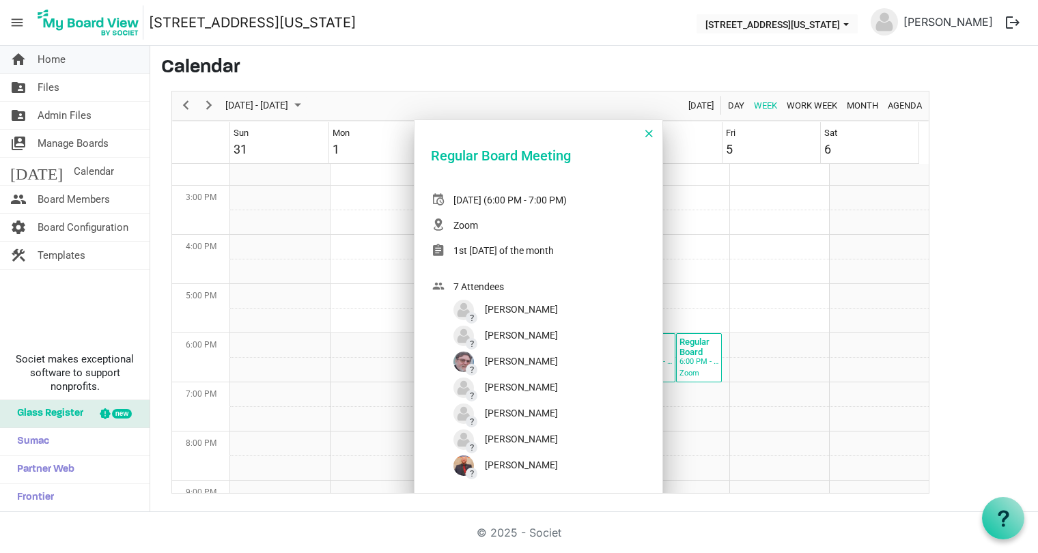
click at [43, 58] on span "Home" at bounding box center [52, 59] width 28 height 27
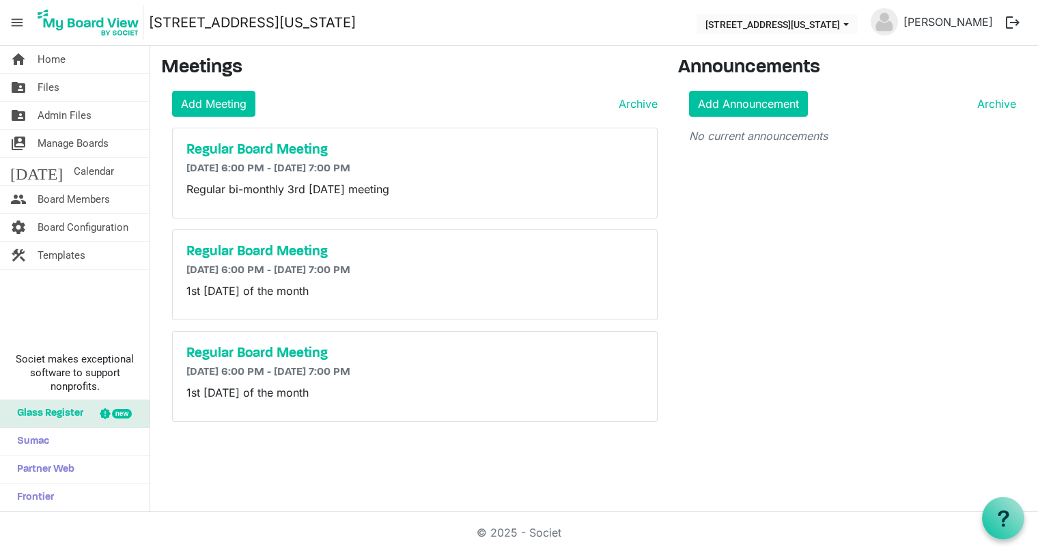
click at [337, 386] on p "1st [DATE] of the month" at bounding box center [414, 392] width 457 height 16
click at [255, 348] on h5 "Regular Board Meeting" at bounding box center [414, 353] width 457 height 16
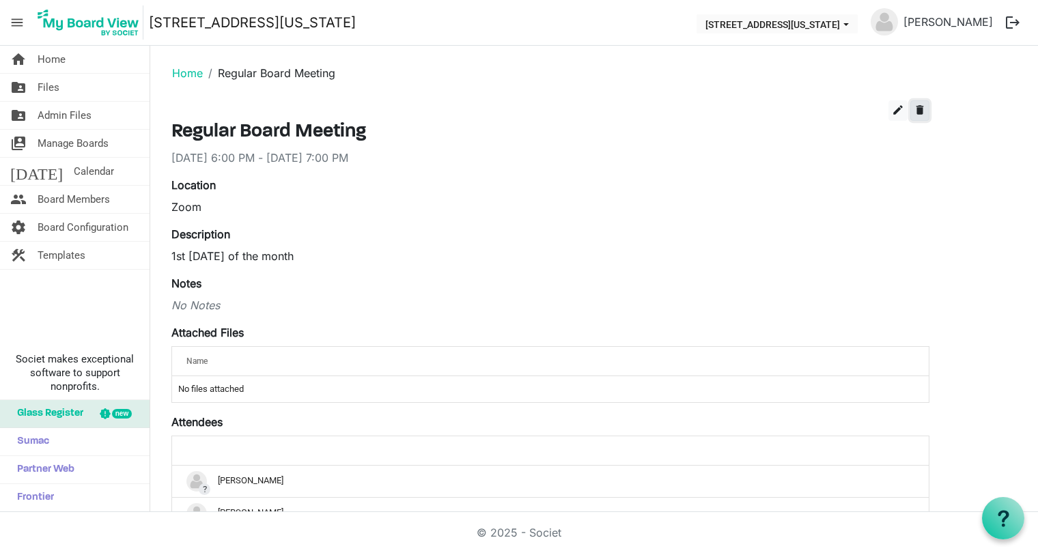
click at [923, 106] on span "delete" at bounding box center [919, 110] width 12 height 12
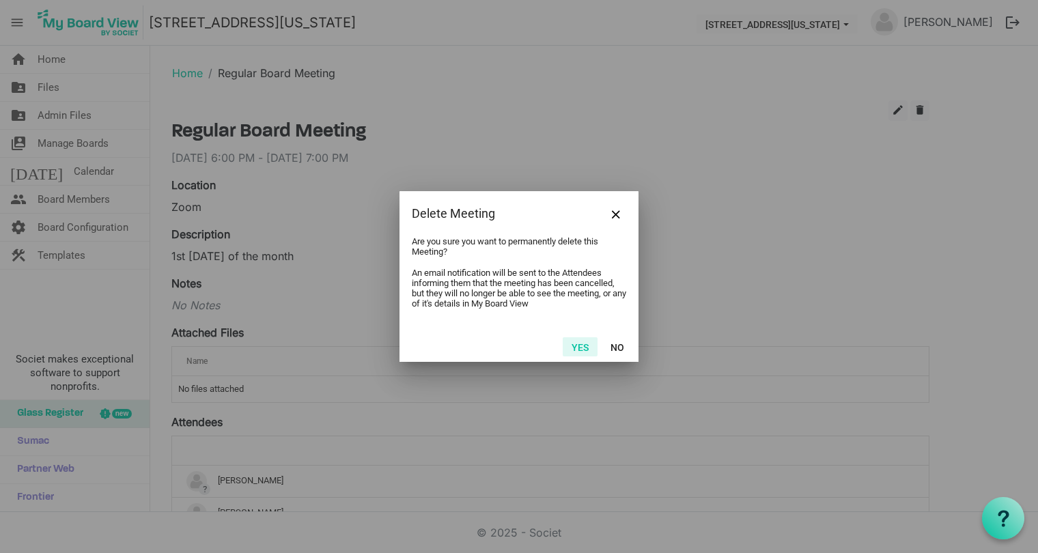
click at [577, 344] on button "Yes" at bounding box center [579, 346] width 35 height 19
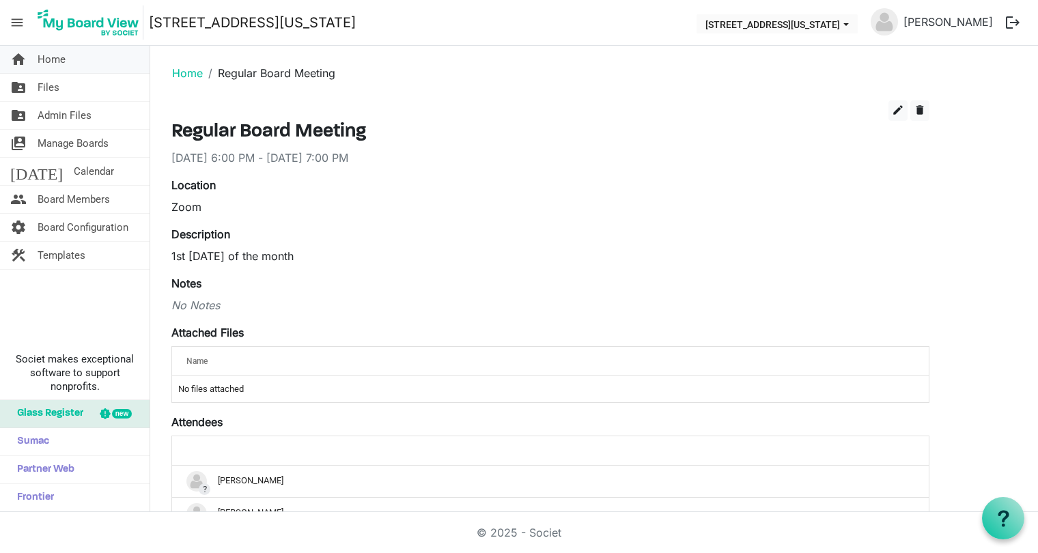
click at [54, 56] on span "Home" at bounding box center [52, 59] width 28 height 27
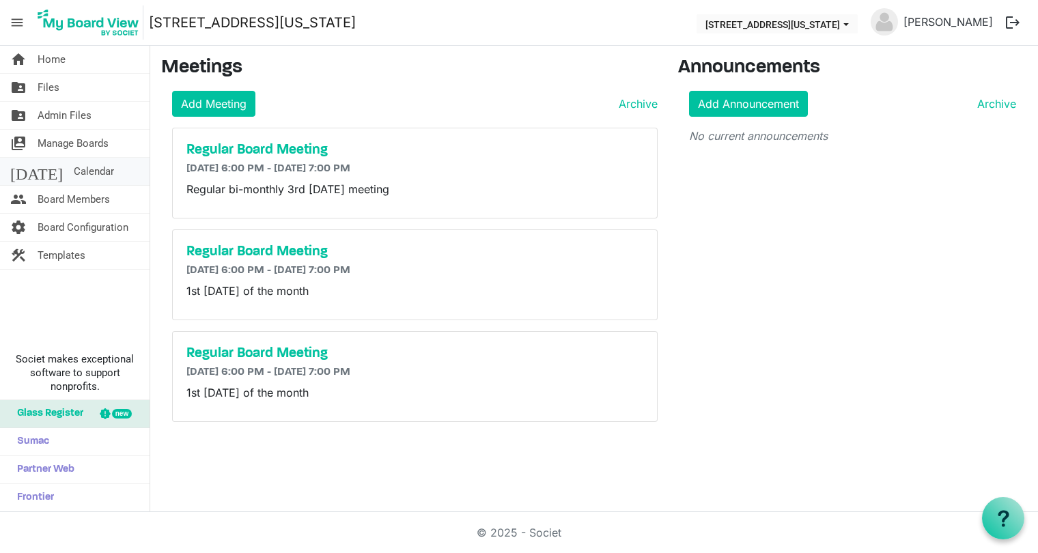
click at [74, 169] on span "Calendar" at bounding box center [94, 171] width 40 height 27
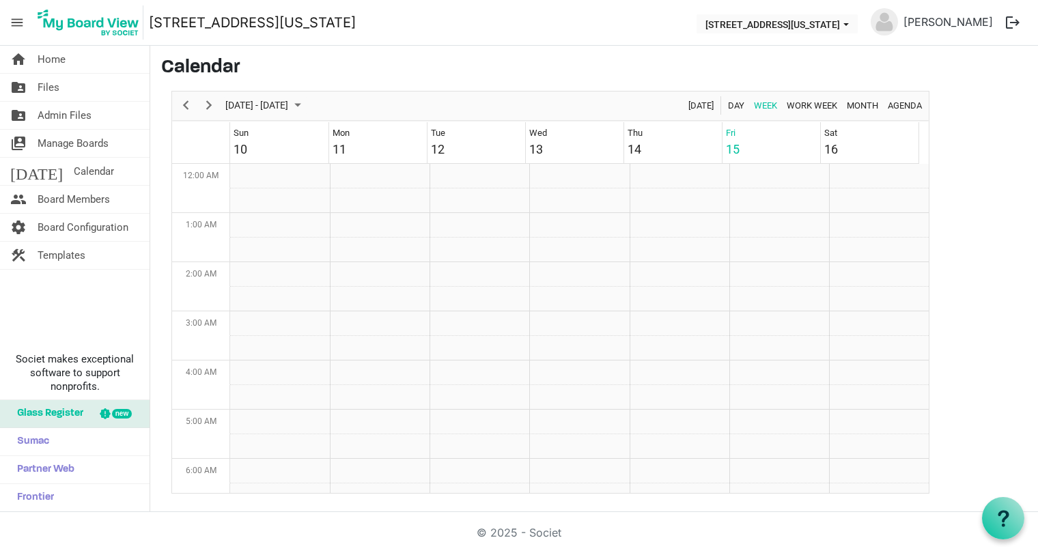
scroll to position [442, 0]
click at [212, 102] on span "Next" at bounding box center [209, 105] width 16 height 17
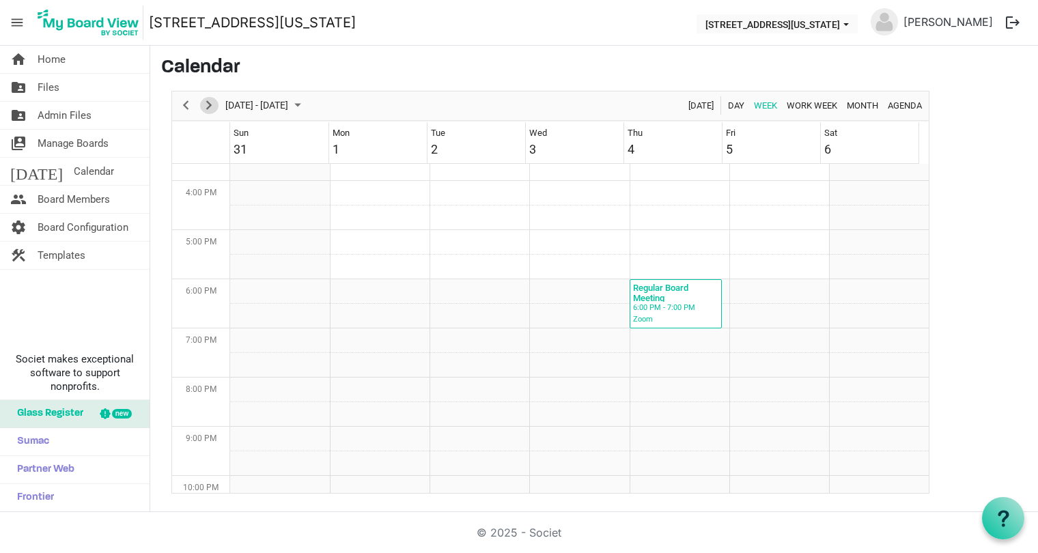
scroll to position [0, 0]
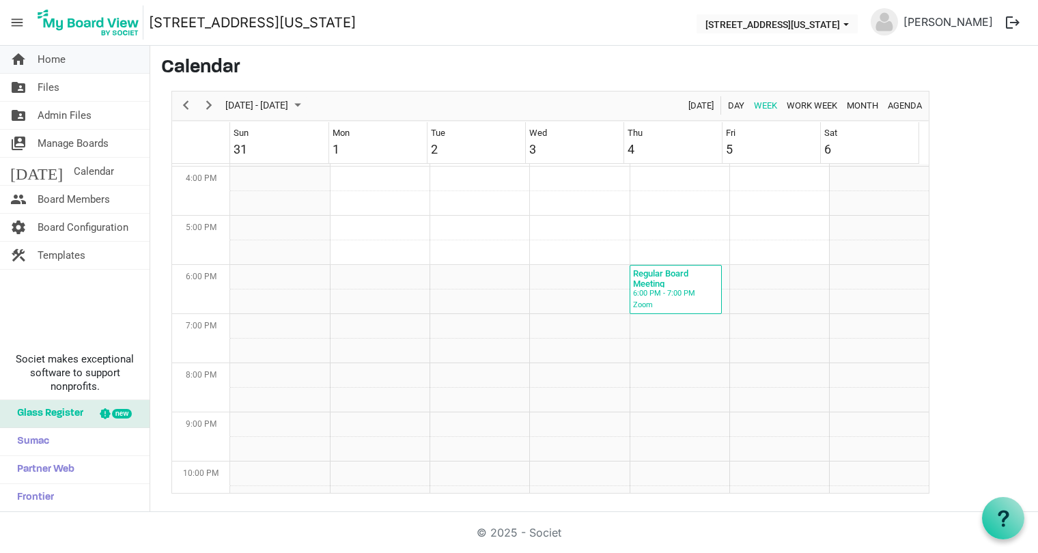
click at [61, 57] on span "Home" at bounding box center [52, 59] width 28 height 27
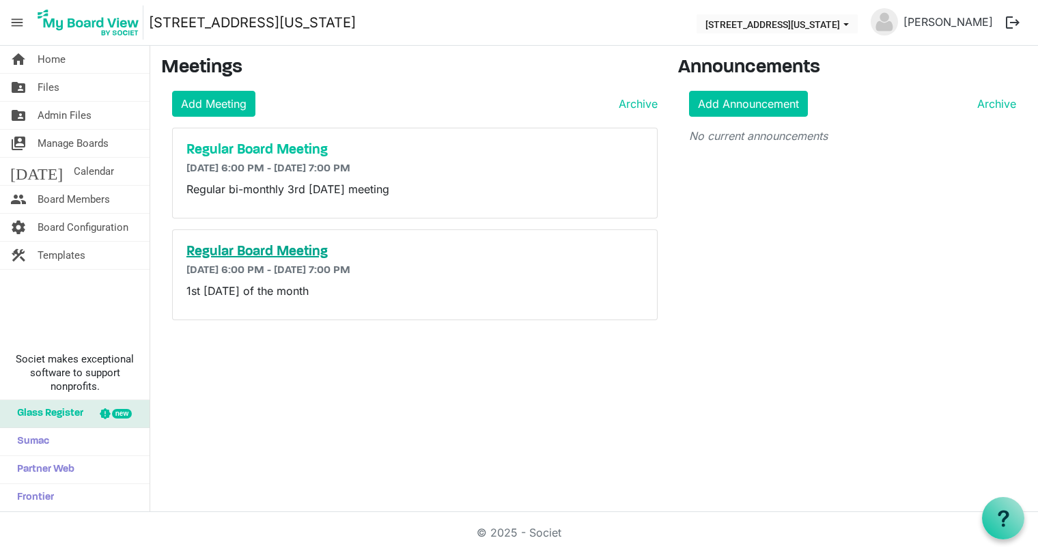
click at [243, 249] on h5 "Regular Board Meeting" at bounding box center [414, 252] width 457 height 16
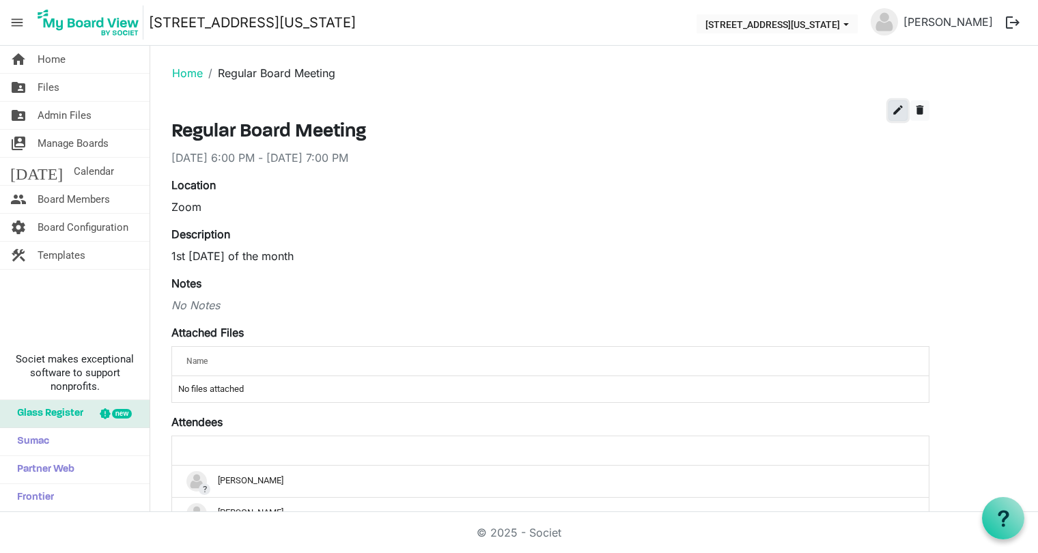
click at [895, 110] on span "edit" at bounding box center [897, 110] width 12 height 12
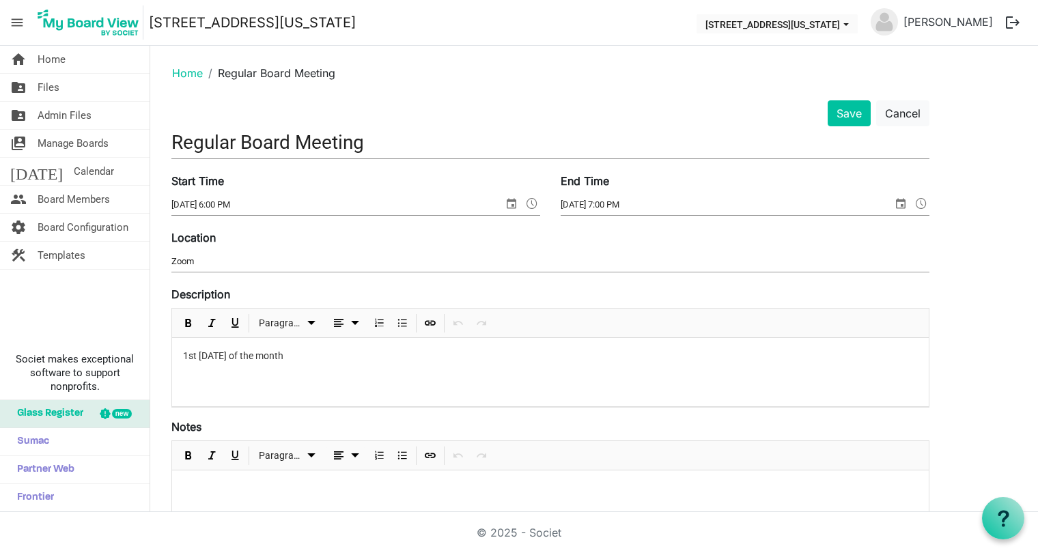
click at [180, 352] on div "1st Thursday of the month" at bounding box center [550, 372] width 756 height 68
click at [846, 109] on button "Save" at bounding box center [848, 113] width 43 height 26
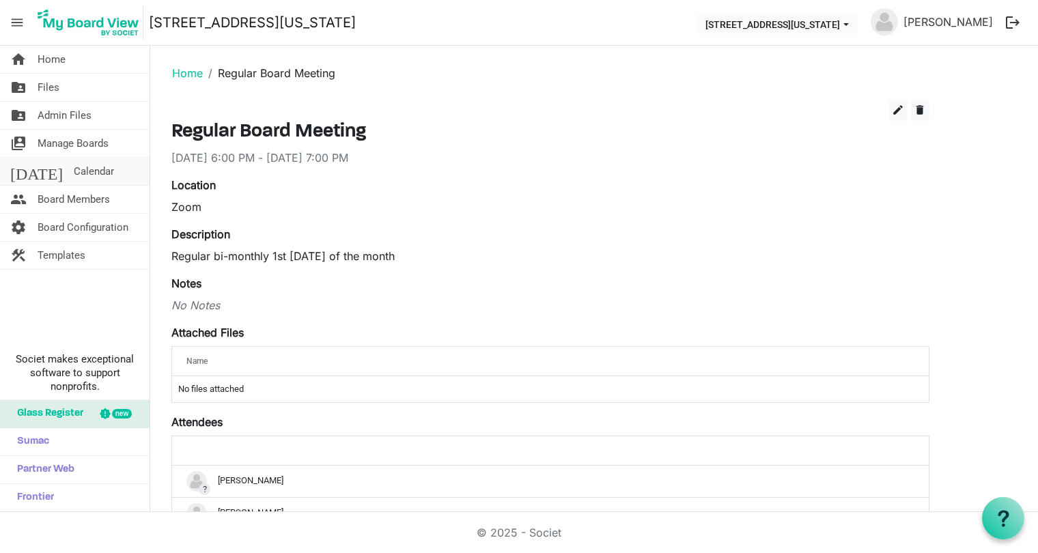
click at [74, 169] on span "Calendar" at bounding box center [94, 171] width 40 height 27
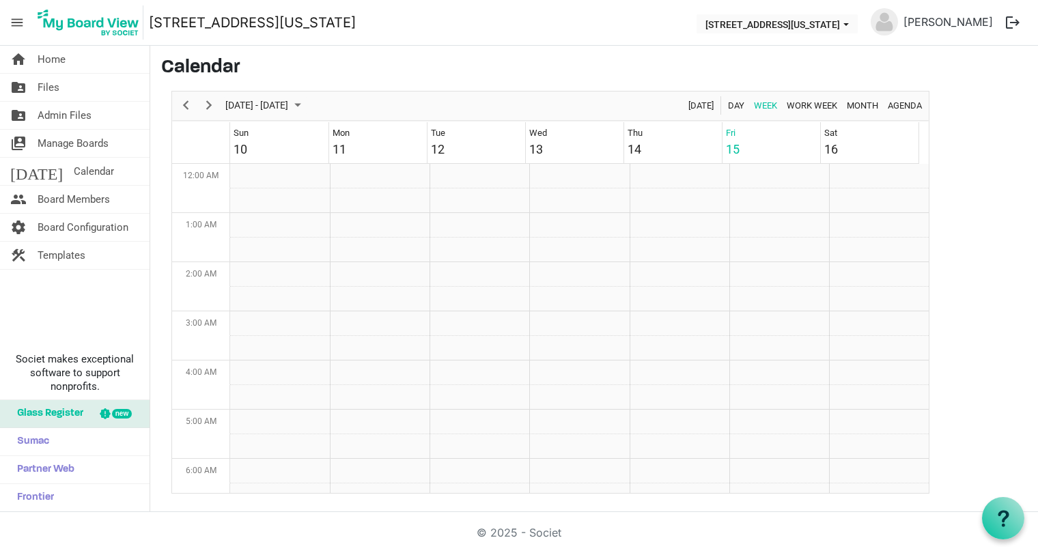
scroll to position [442, 0]
click at [46, 58] on span "Home" at bounding box center [52, 59] width 28 height 27
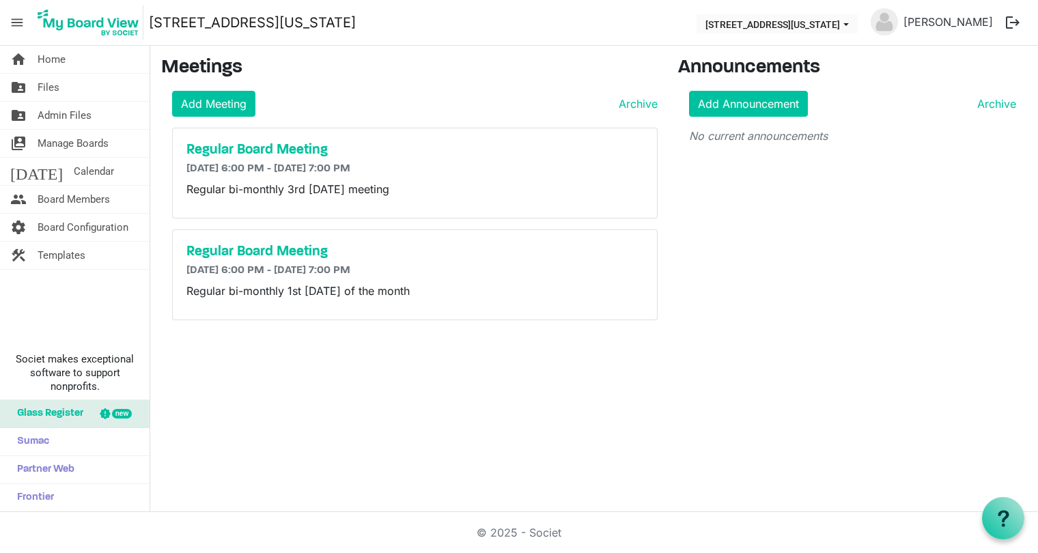
click at [1010, 22] on button "logout" at bounding box center [1012, 22] width 29 height 29
